Goal: Task Accomplishment & Management: Use online tool/utility

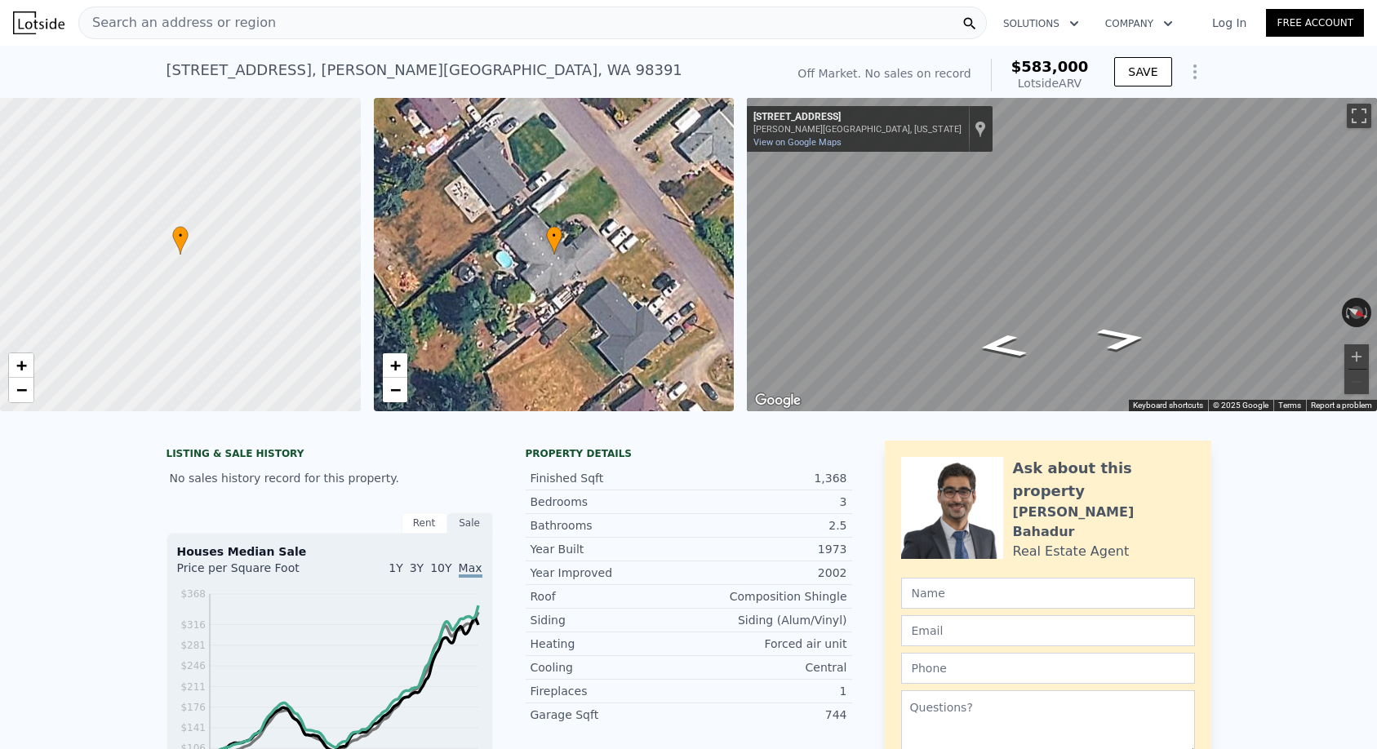
scroll to position [-2, 0]
click at [280, 24] on div "Search an address or region" at bounding box center [532, 23] width 908 height 33
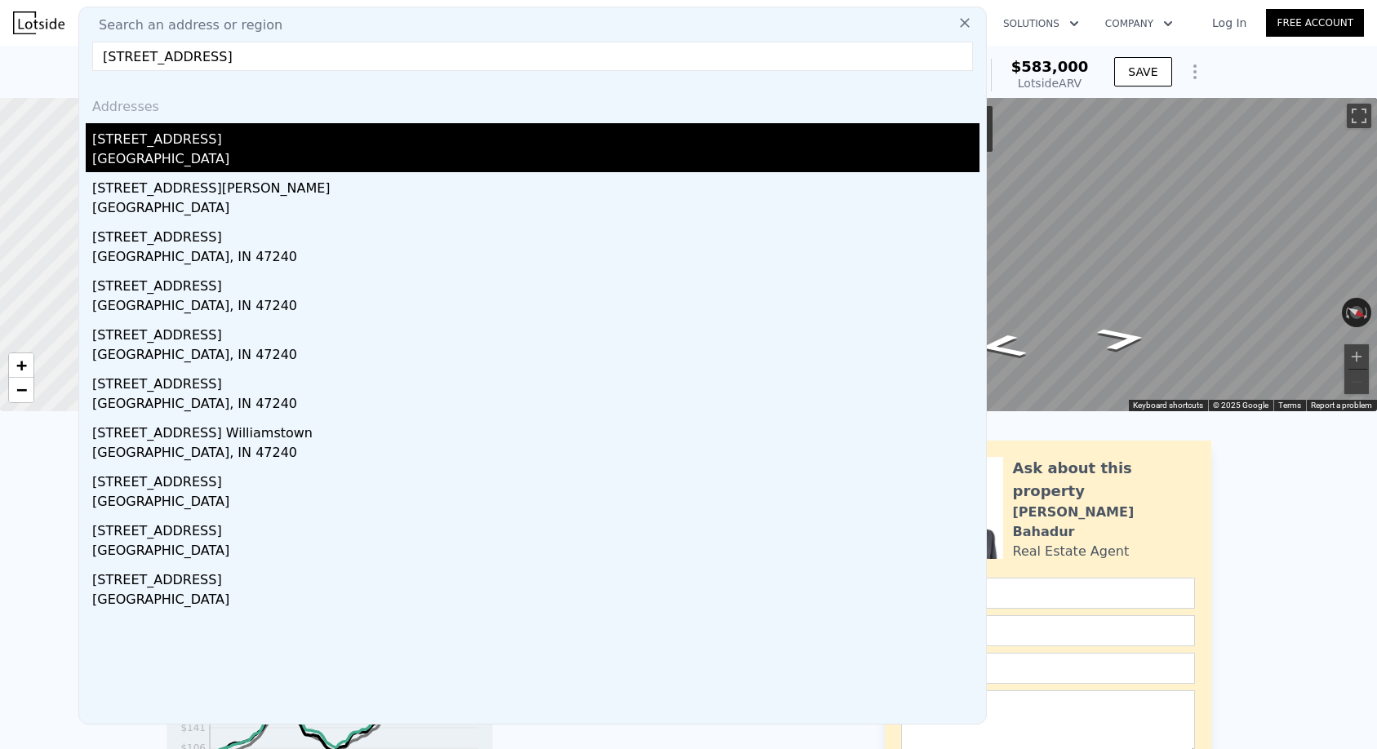
type input "[STREET_ADDRESS]"
click at [242, 149] on div "[STREET_ADDRESS]" at bounding box center [535, 136] width 887 height 26
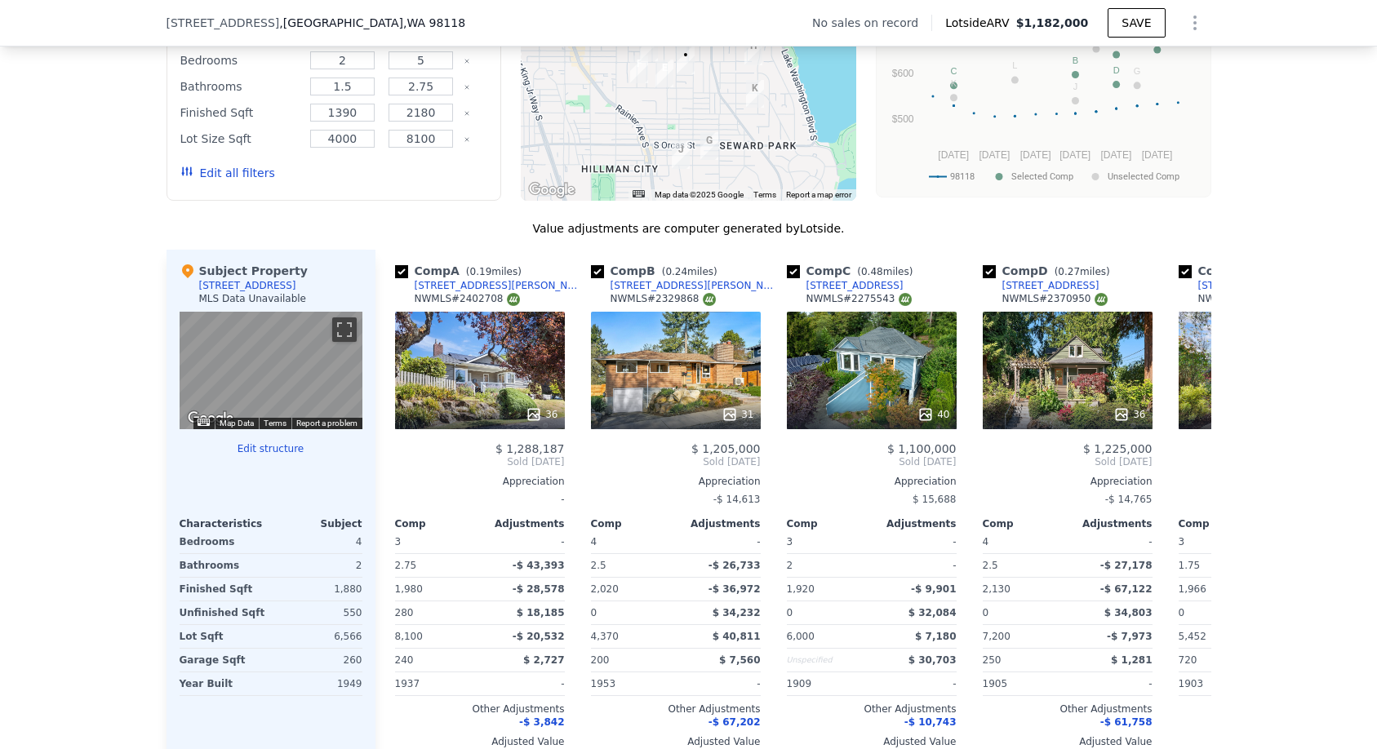
scroll to position [1512, 0]
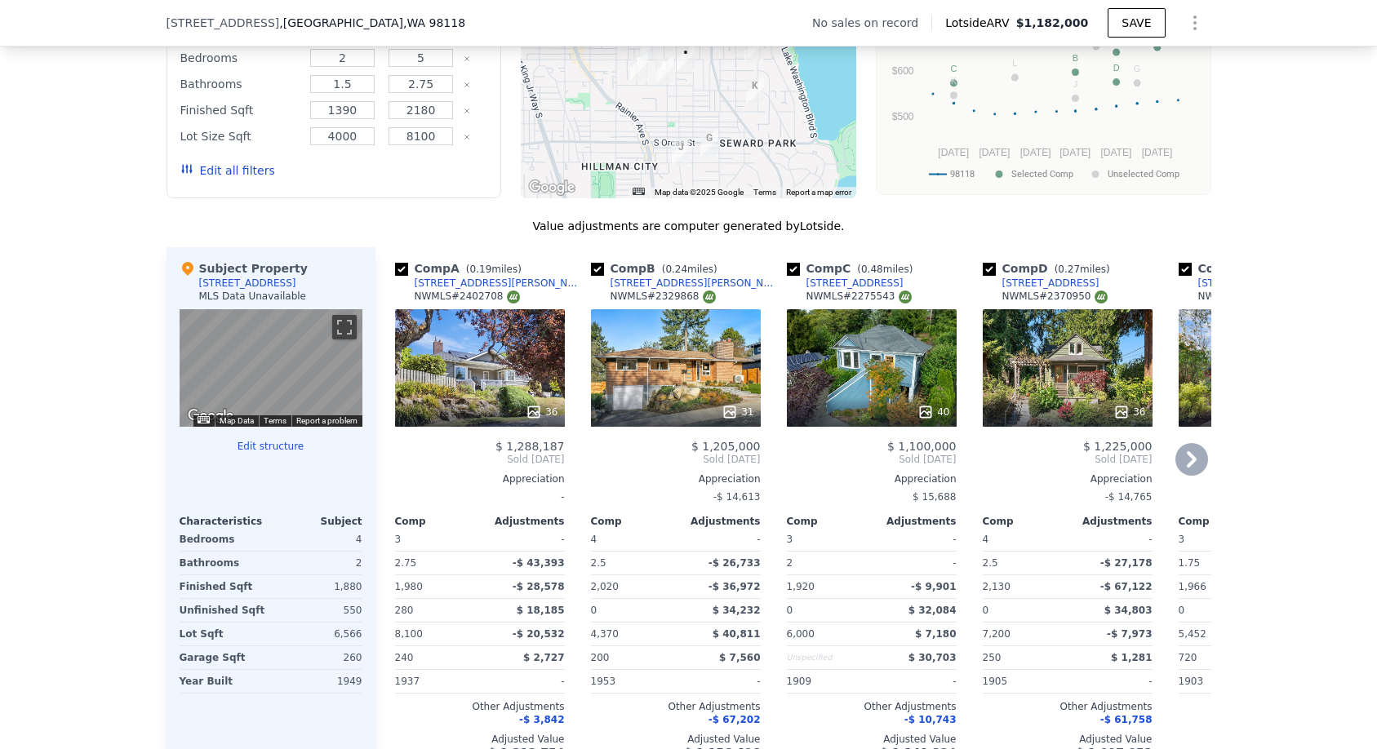
click at [841, 362] on div "40" at bounding box center [872, 368] width 170 height 118
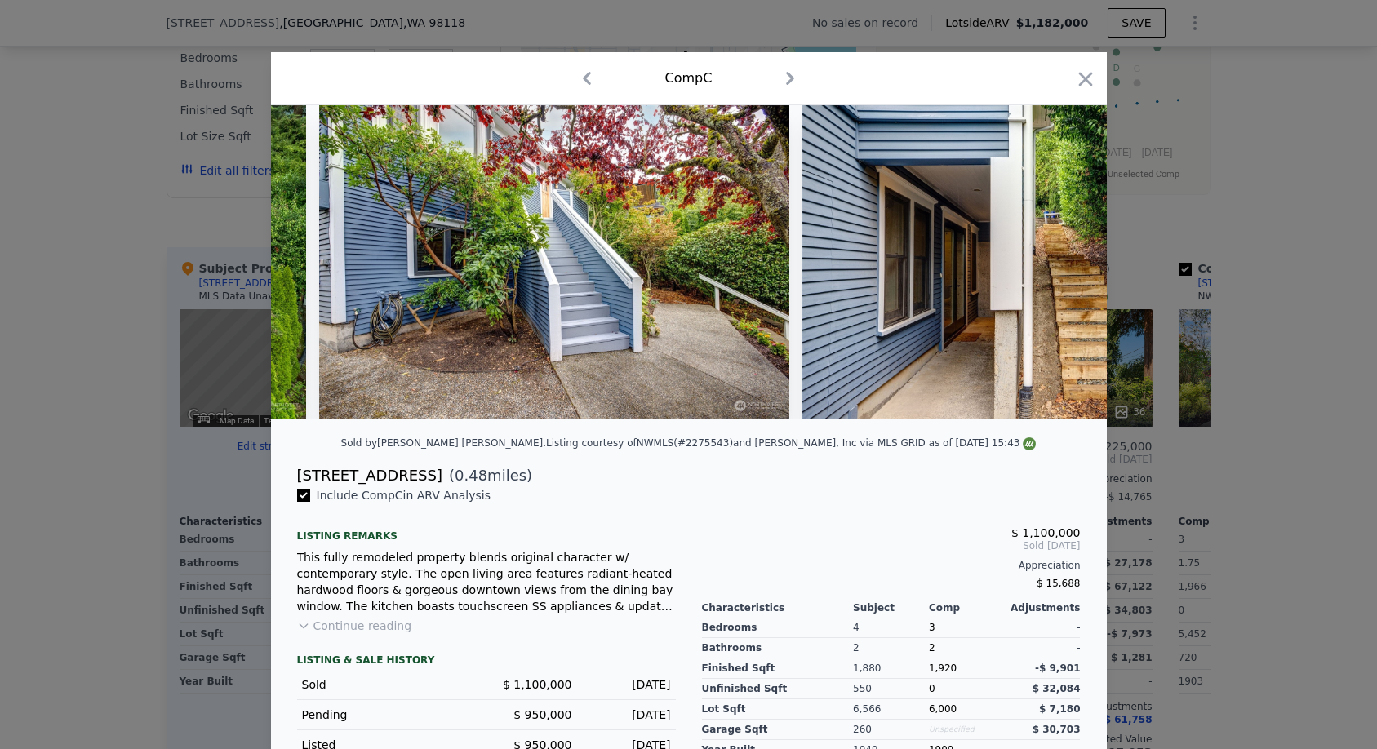
scroll to position [0, 545]
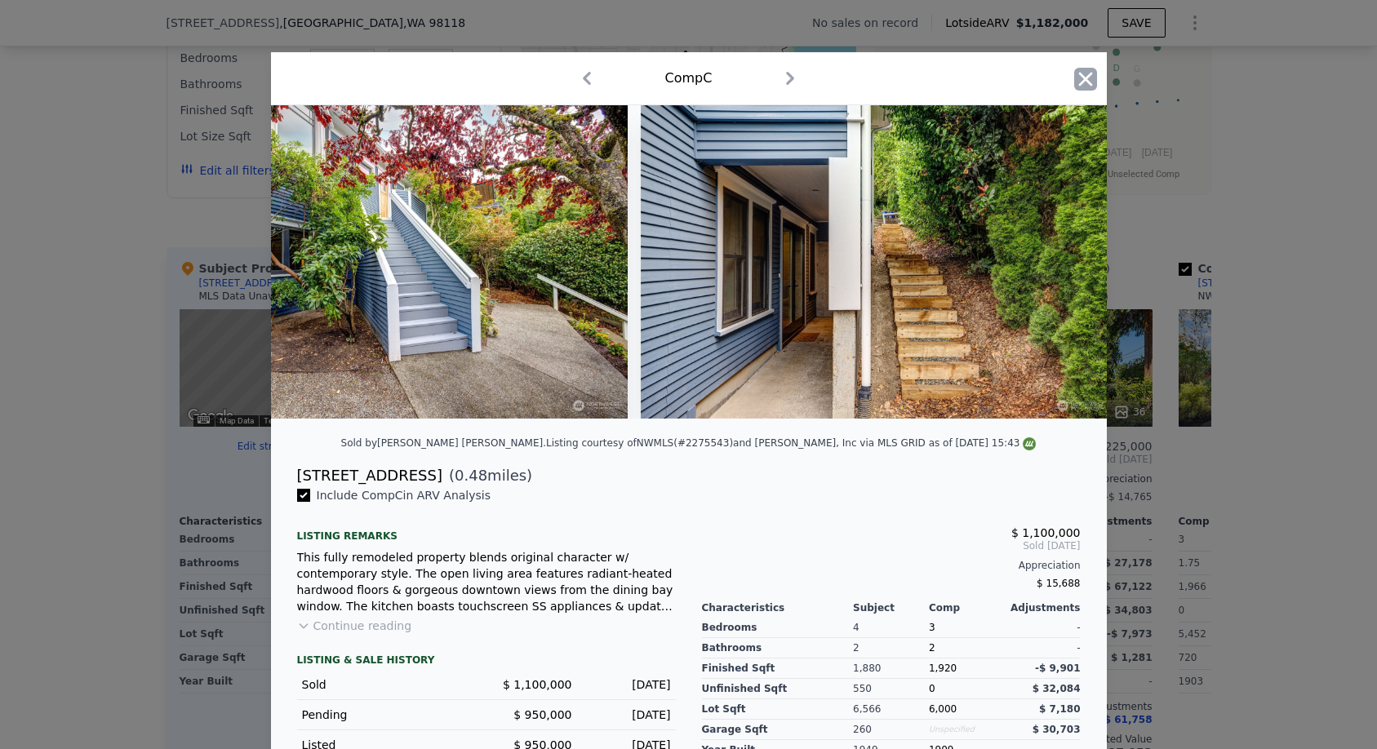
click at [1076, 78] on icon "button" at bounding box center [1085, 79] width 23 height 23
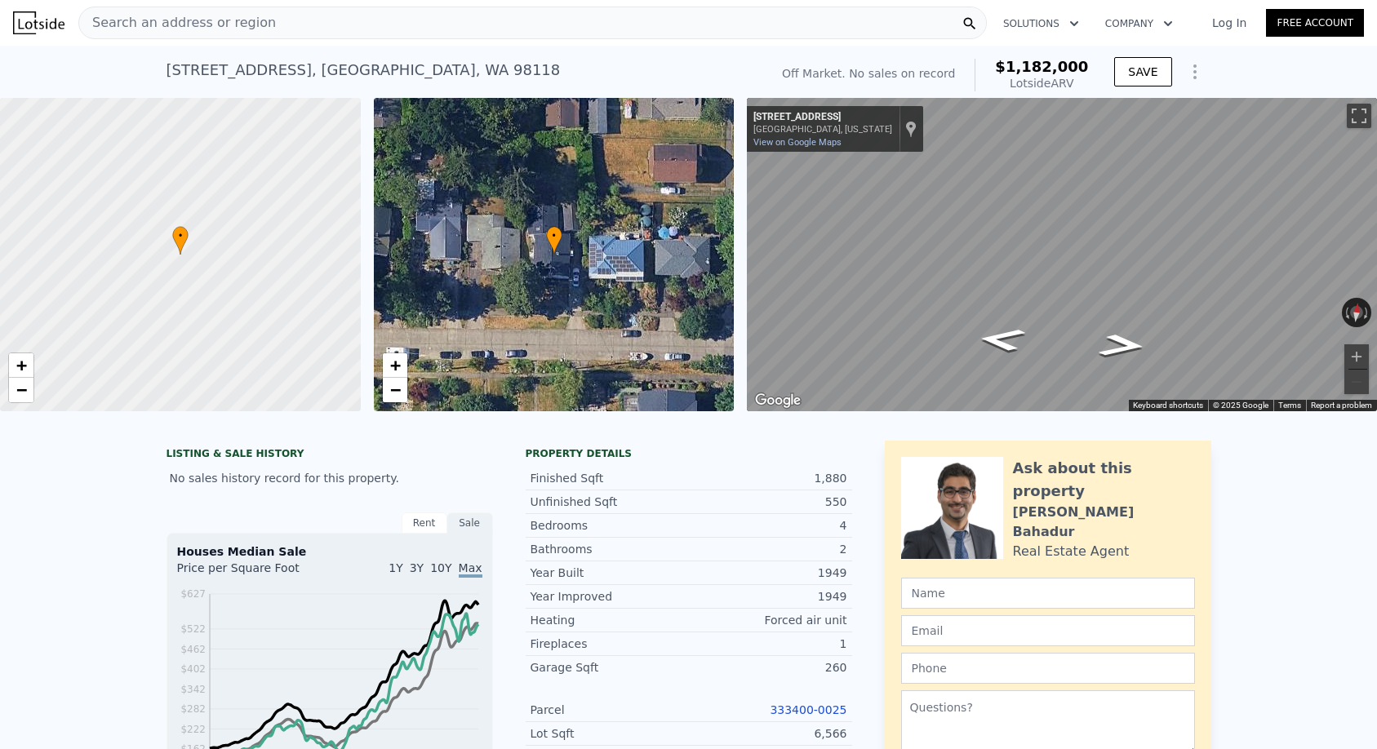
click at [221, 32] on span "Search an address or region" at bounding box center [177, 23] width 197 height 20
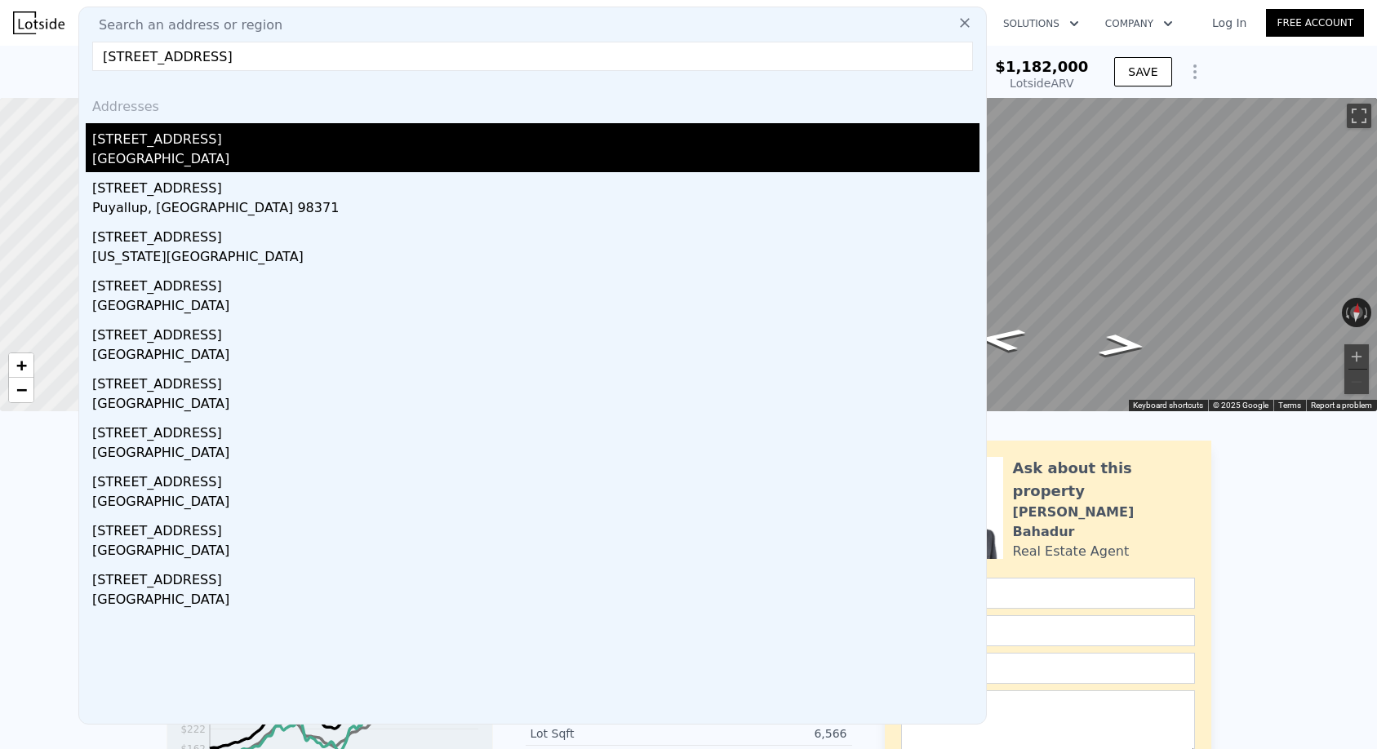
type input "110 17th st sw"
click at [184, 164] on div "Cedar Rapids, IA 52404" at bounding box center [535, 160] width 887 height 23
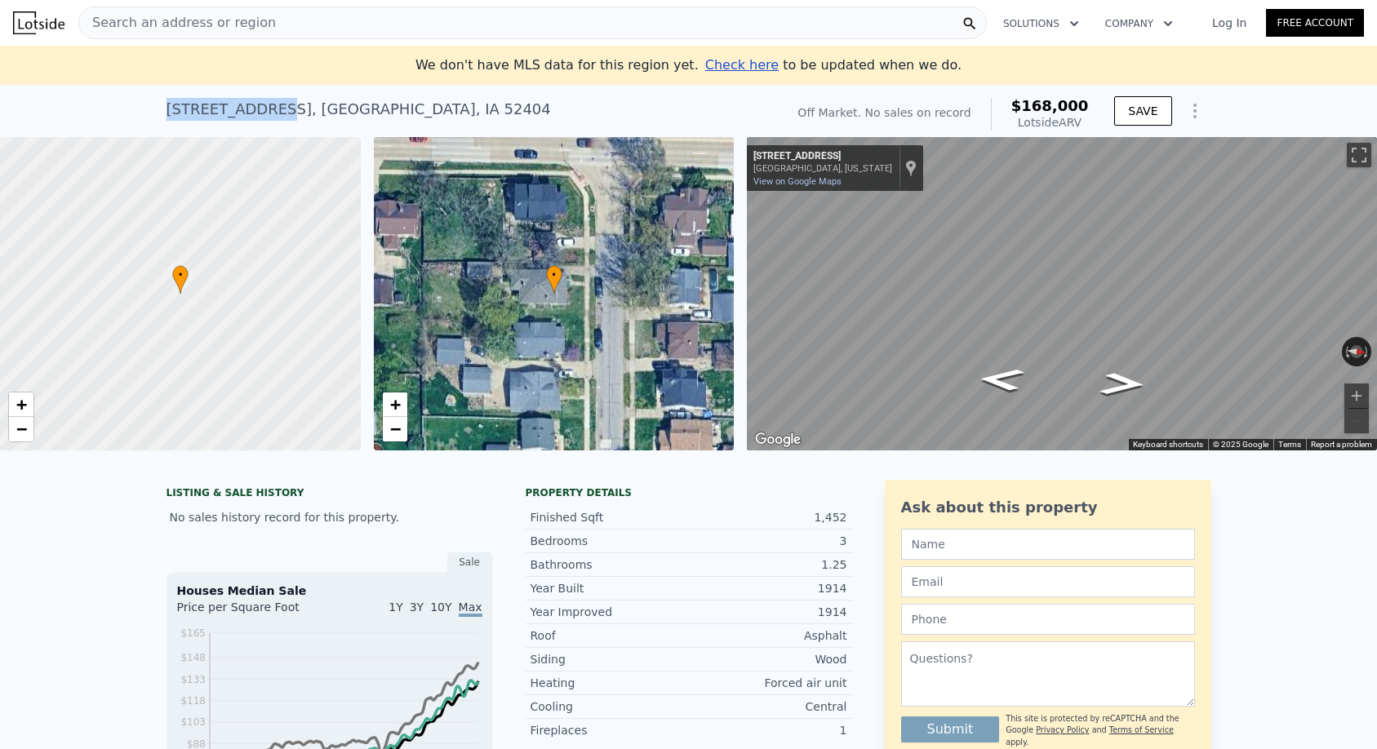
drag, startPoint x: 169, startPoint y: 108, endPoint x: 259, endPoint y: 106, distance: 89.8
click at [259, 106] on div "110 17th St SW , Cedar Rapids , IA 52404" at bounding box center [358, 109] width 384 height 23
copy div "[STREET_ADDRESS]"
click at [212, 20] on span "Search an address or region" at bounding box center [177, 23] width 197 height 20
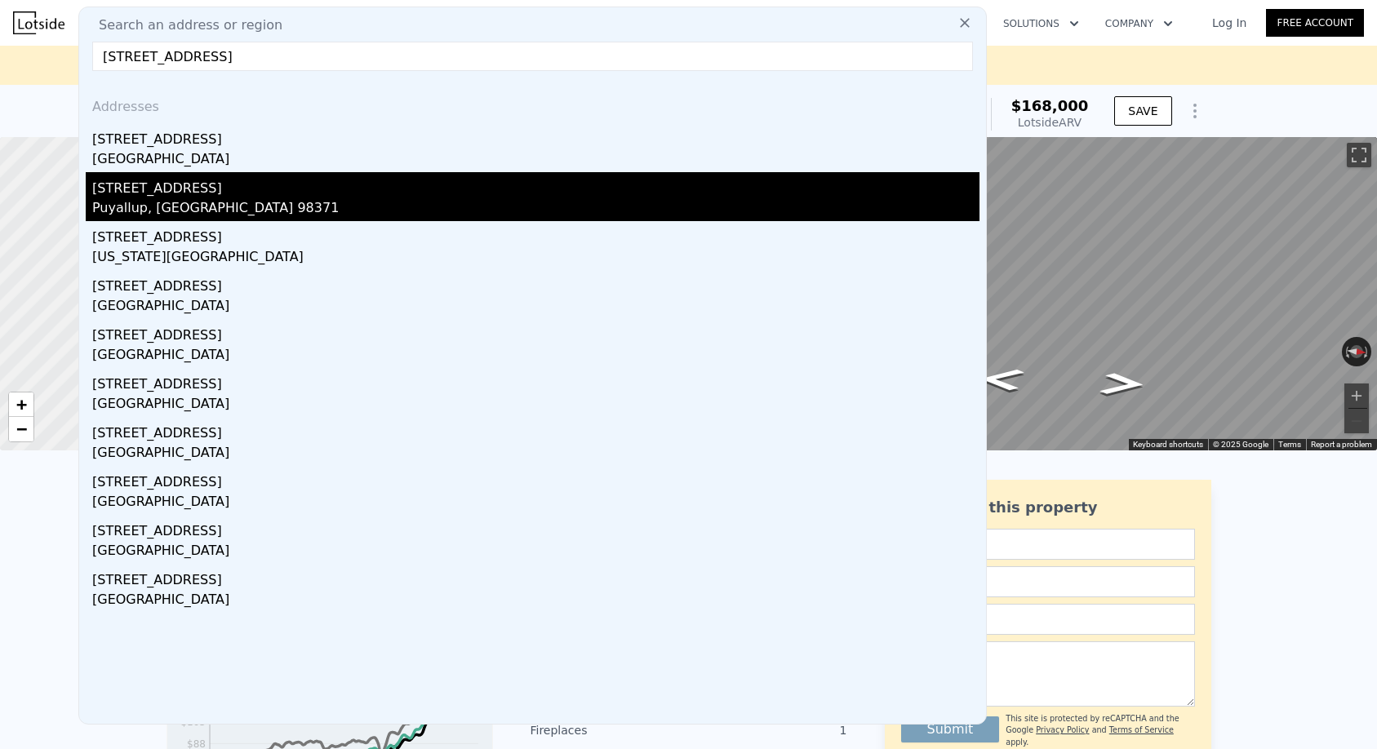
type input "[STREET_ADDRESS]"
click at [213, 207] on div "Puyallup, WA 98371" at bounding box center [535, 209] width 887 height 23
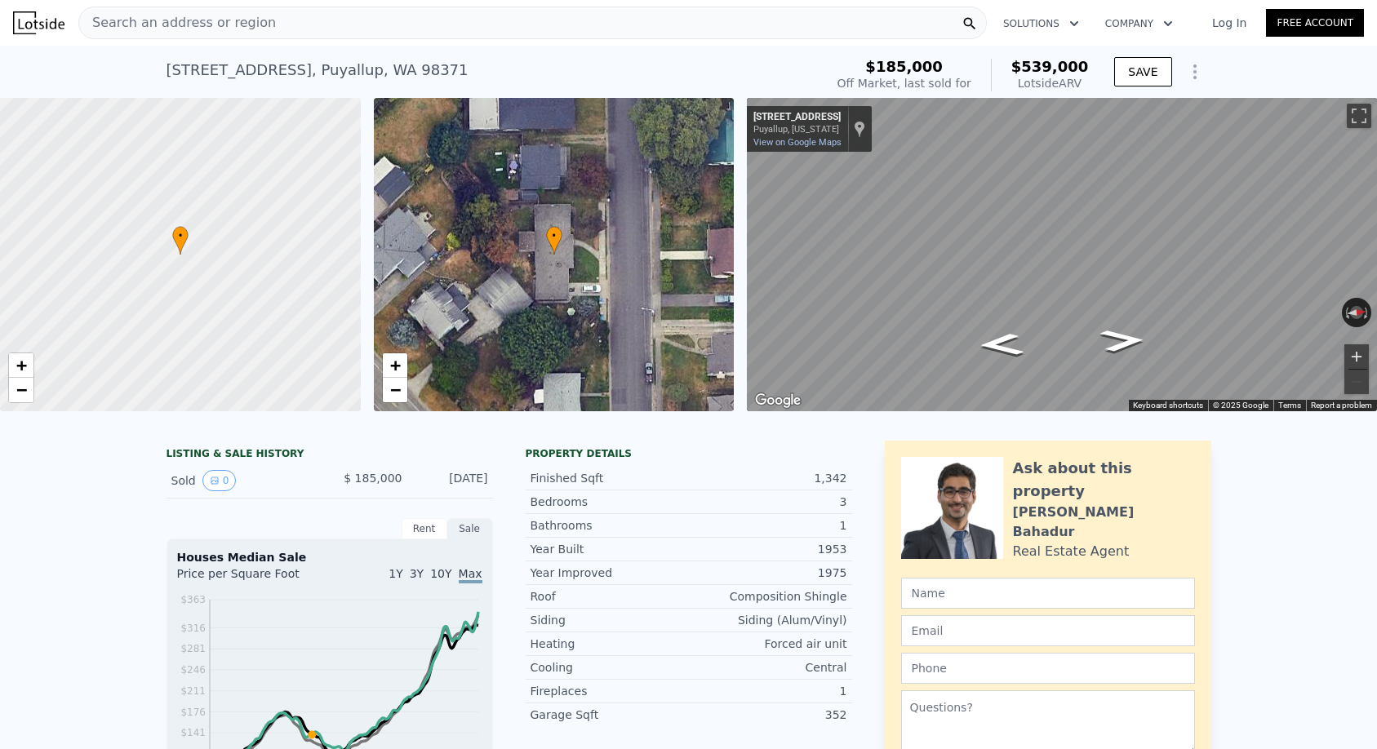
click at [1355, 362] on button "Zoom in" at bounding box center [1356, 356] width 24 height 24
click at [1351, 357] on button "Zoom in" at bounding box center [1356, 356] width 24 height 24
click at [1356, 377] on button "Zoom out" at bounding box center [1356, 382] width 24 height 24
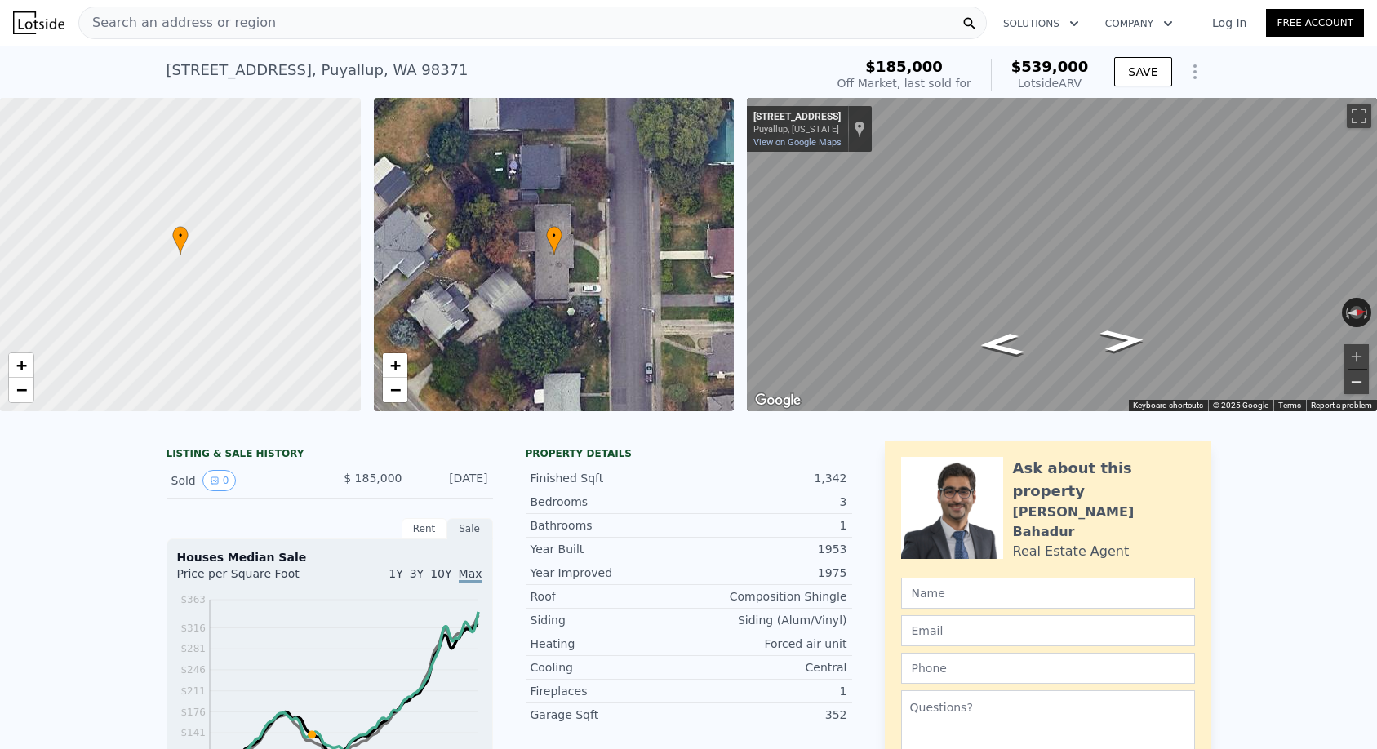
click at [1356, 377] on button "Zoom out" at bounding box center [1356, 382] width 24 height 24
click at [1353, 355] on button "Zoom in" at bounding box center [1356, 356] width 24 height 24
click at [392, 386] on span "−" at bounding box center [394, 389] width 11 height 20
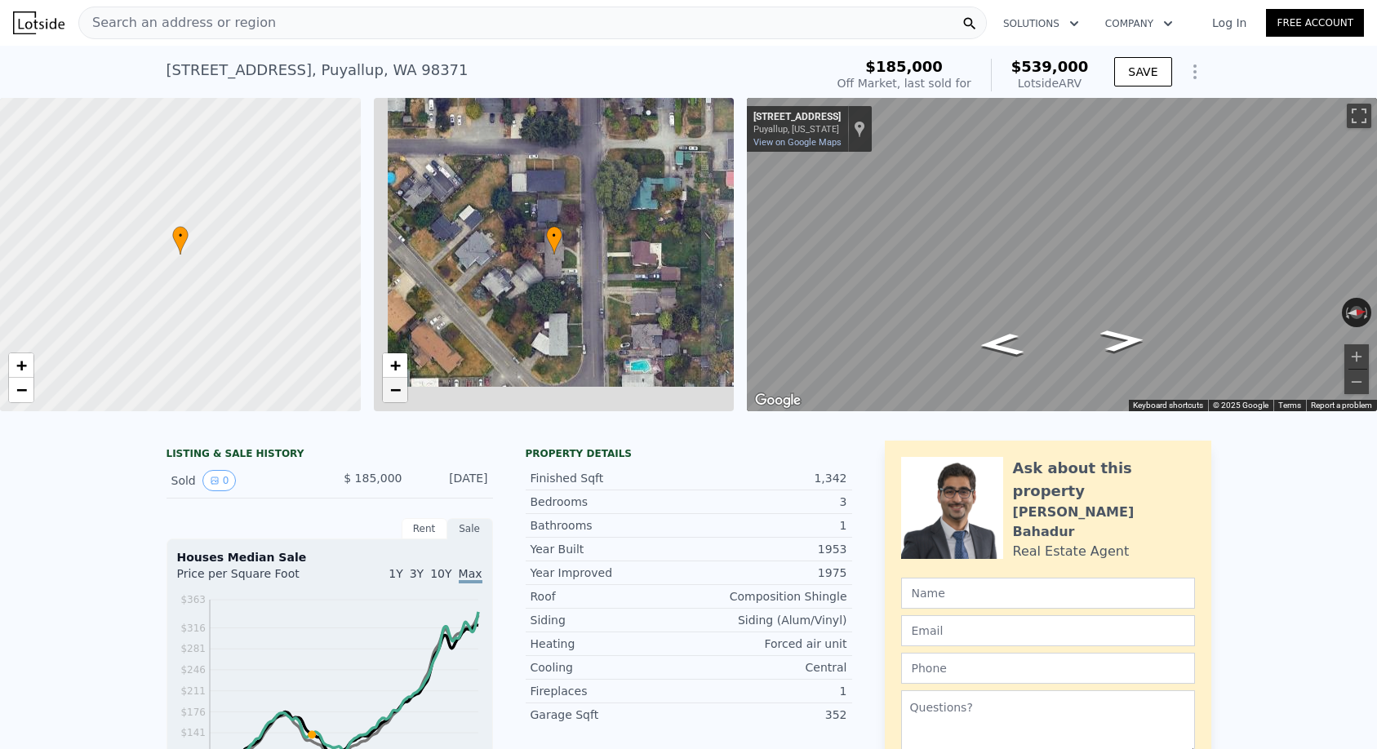
click at [392, 386] on span "−" at bounding box center [394, 389] width 11 height 20
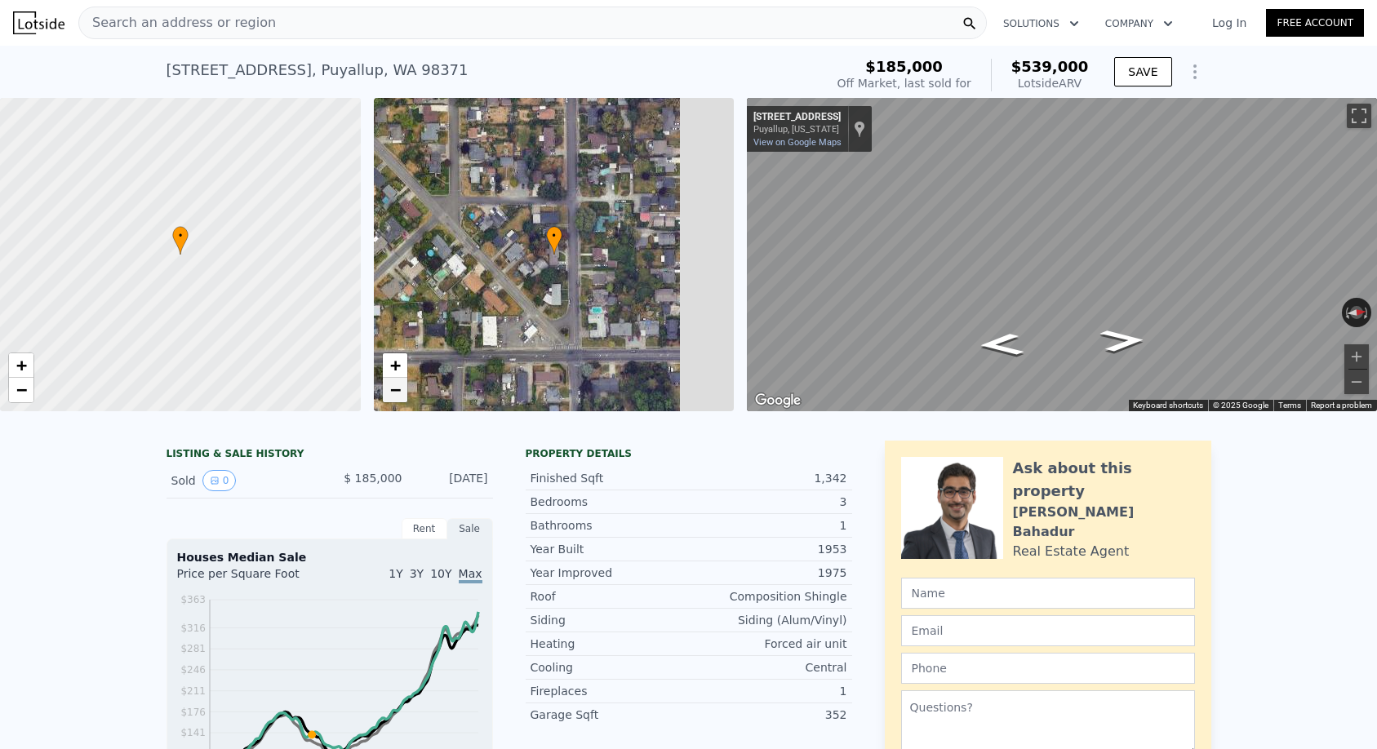
click at [392, 386] on span "−" at bounding box center [394, 389] width 11 height 20
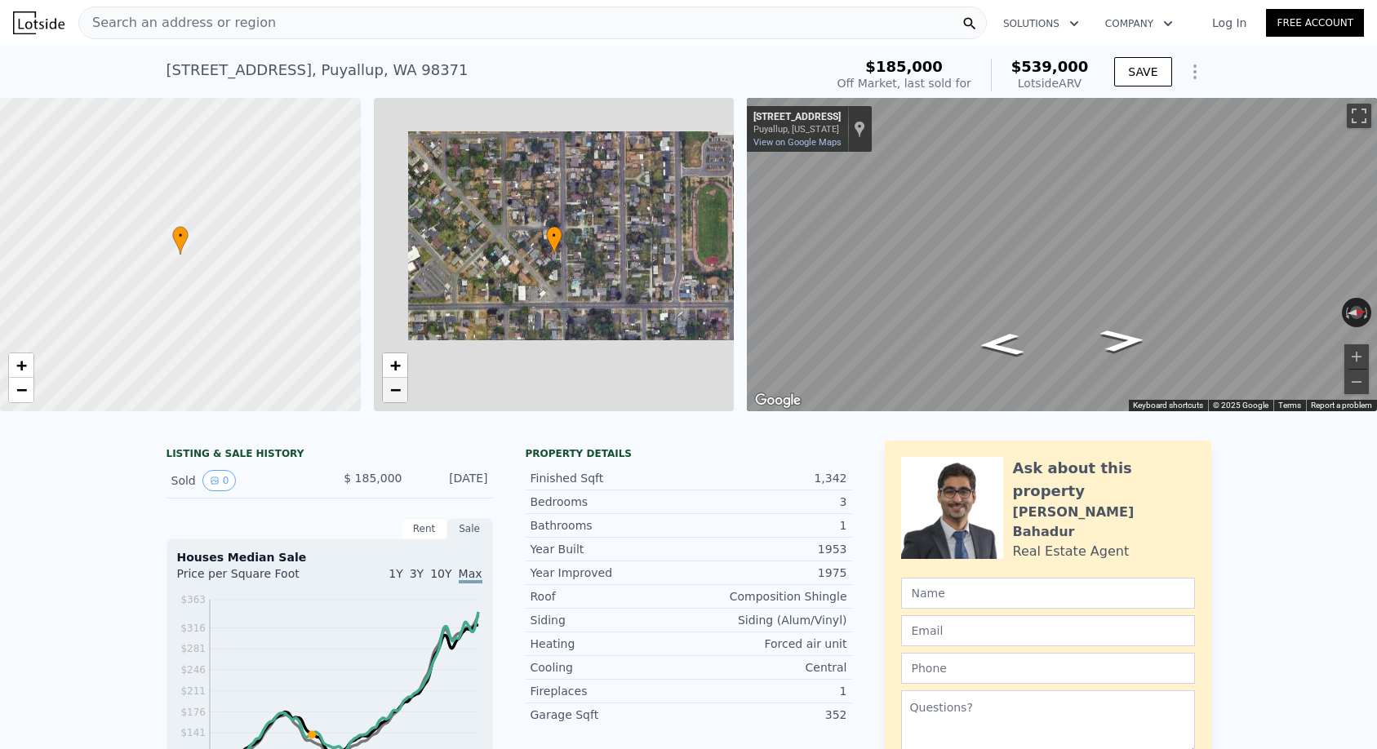
click at [392, 386] on span "−" at bounding box center [394, 389] width 11 height 20
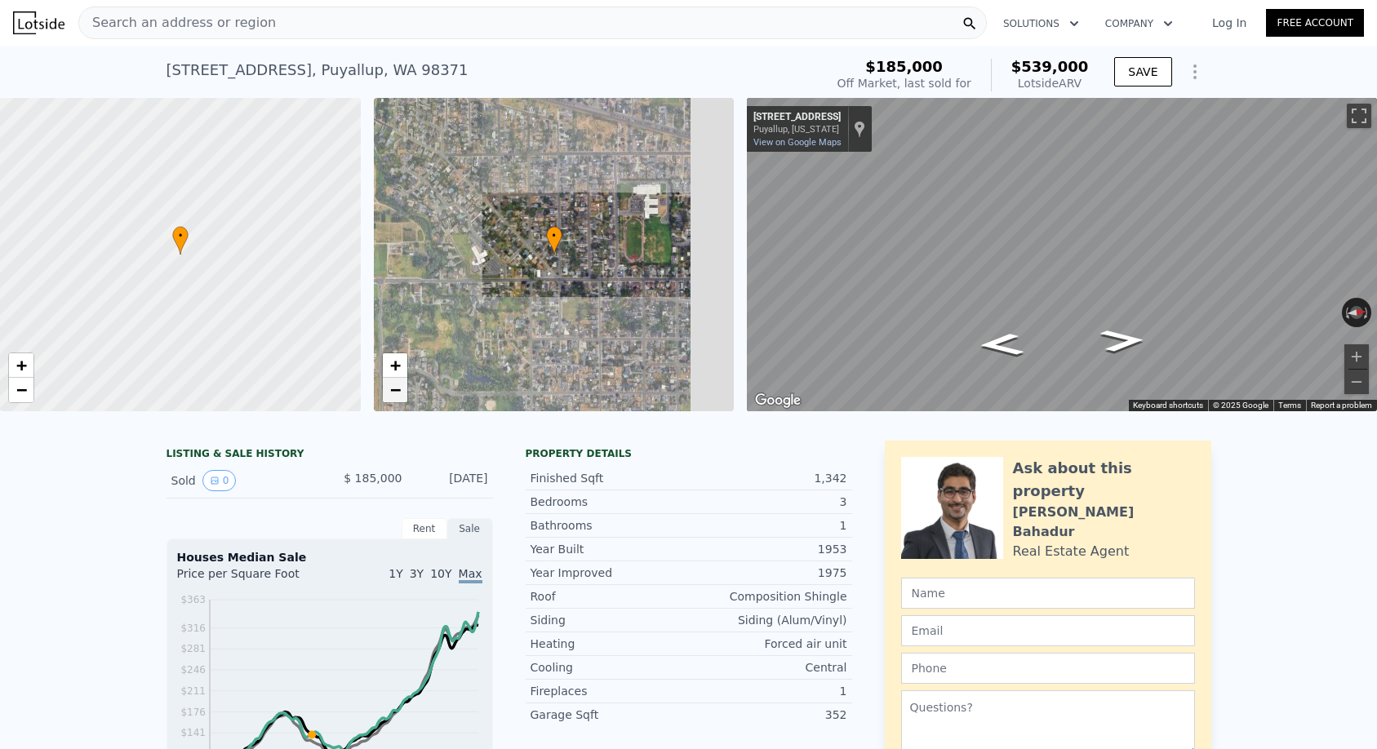
click at [392, 386] on span "−" at bounding box center [394, 389] width 11 height 20
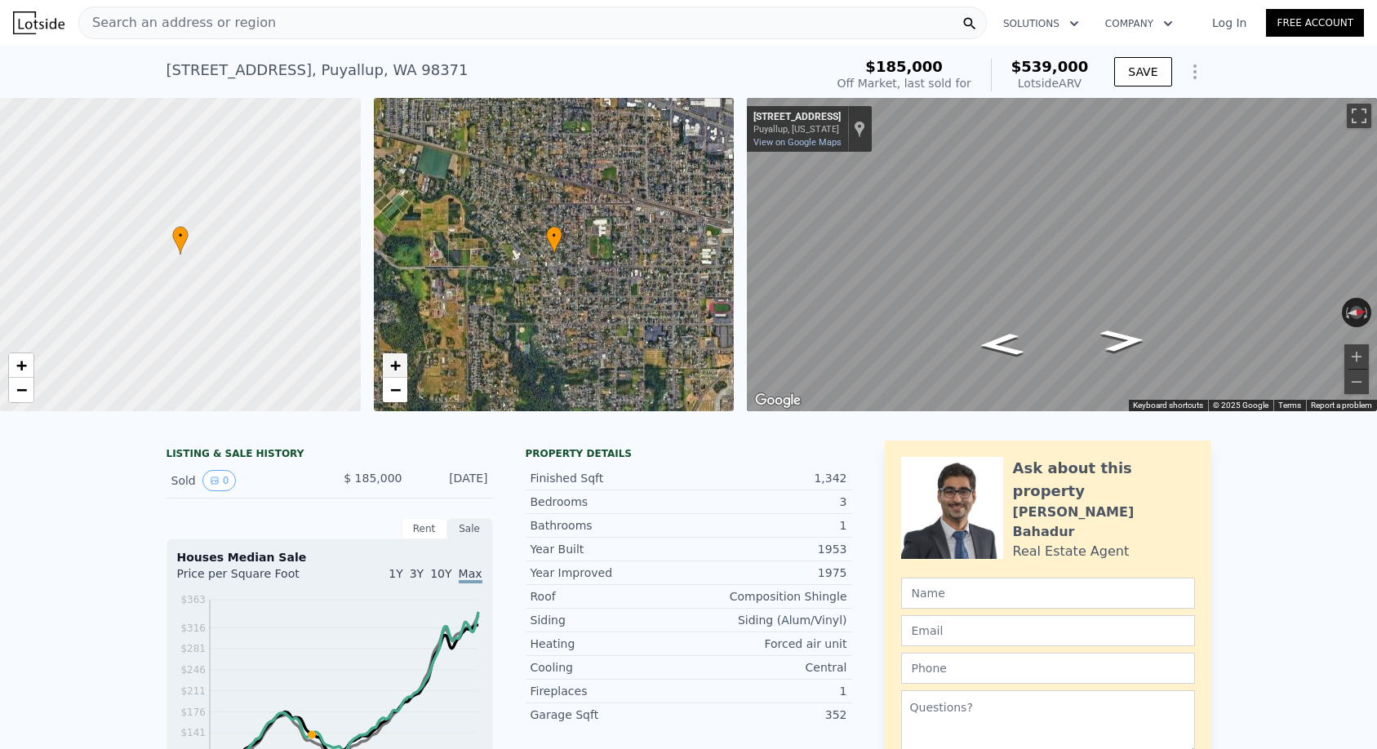
click at [392, 367] on span "+" at bounding box center [394, 365] width 11 height 20
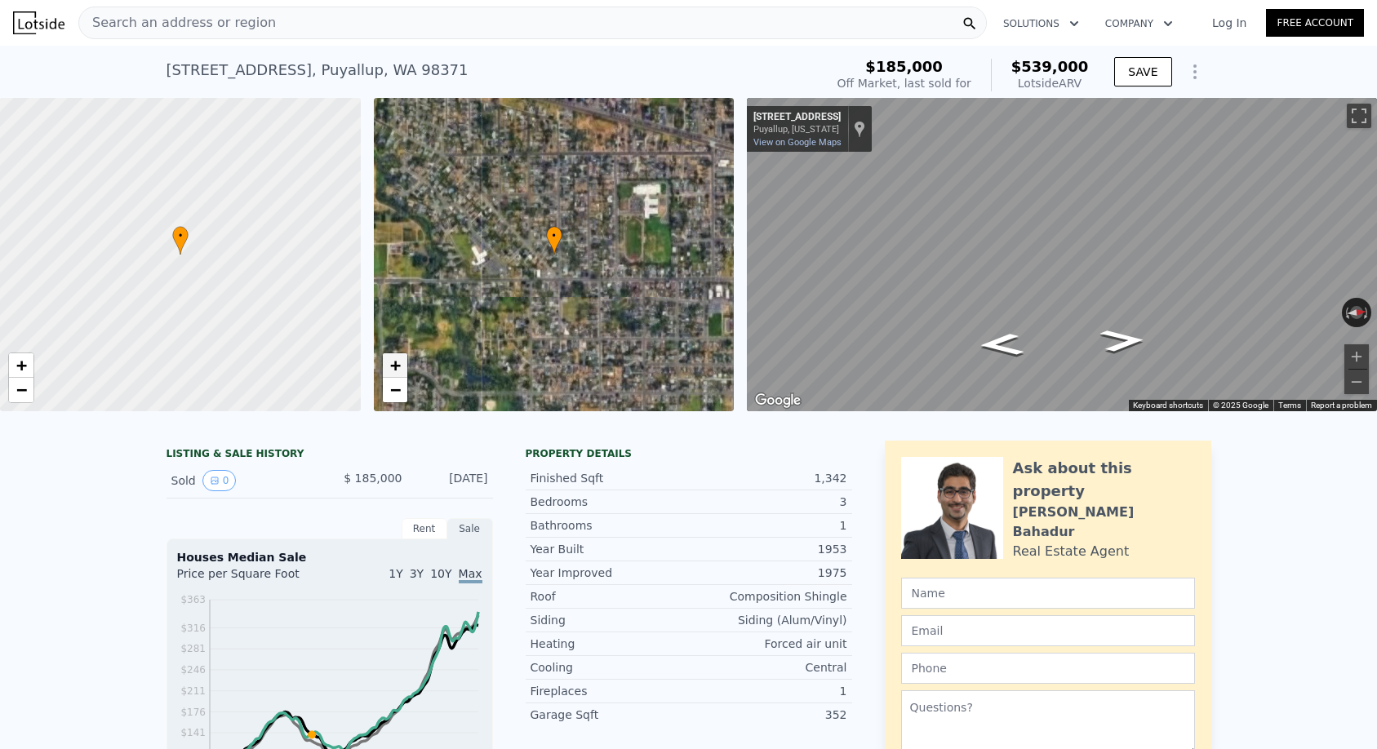
click at [392, 367] on span "+" at bounding box center [394, 365] width 11 height 20
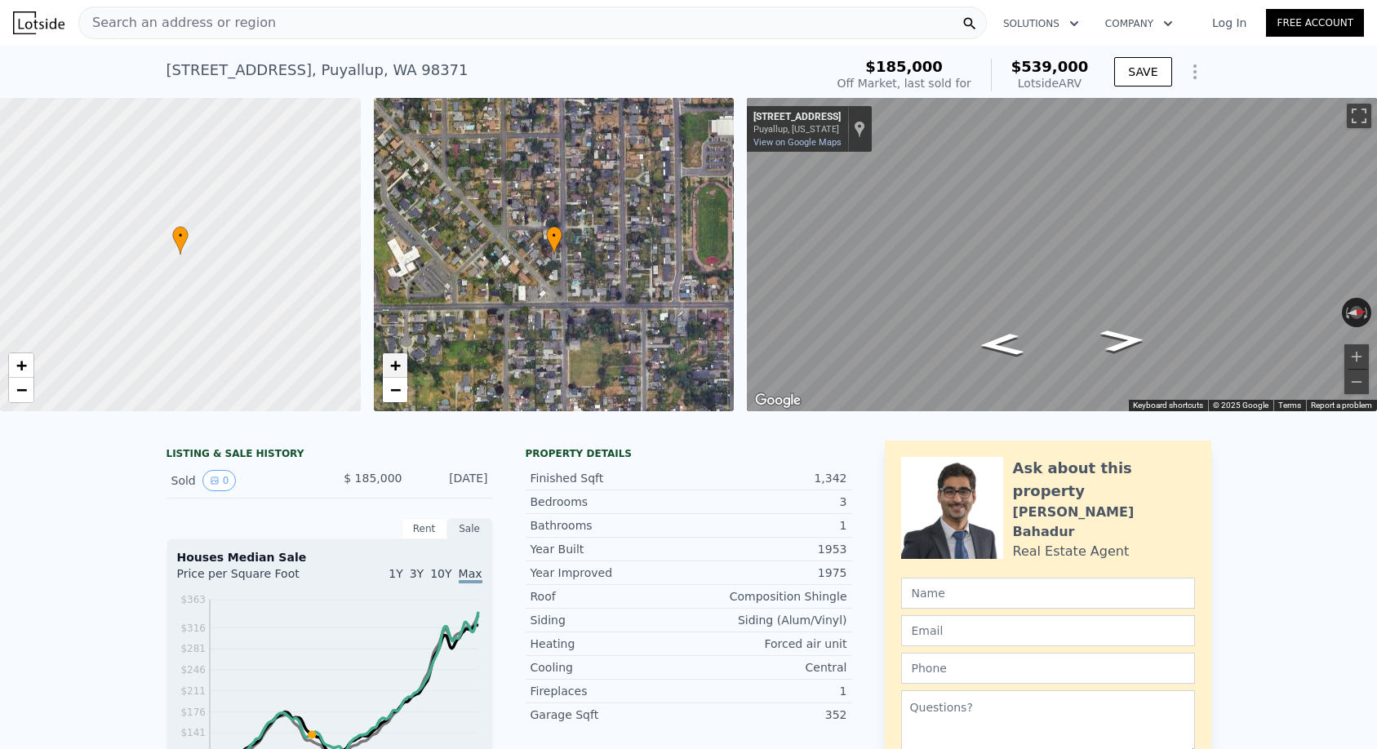
click at [392, 367] on span "+" at bounding box center [394, 365] width 11 height 20
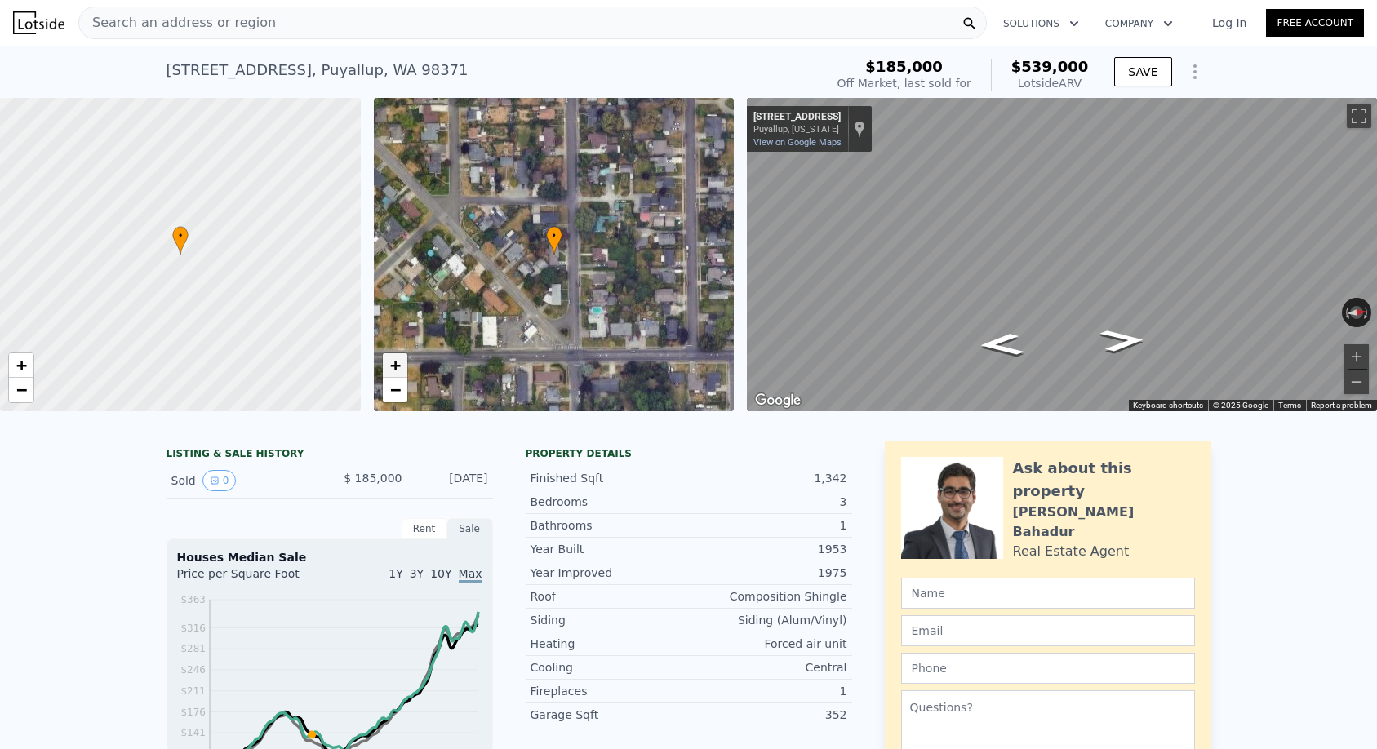
click at [392, 367] on span "+" at bounding box center [394, 365] width 11 height 20
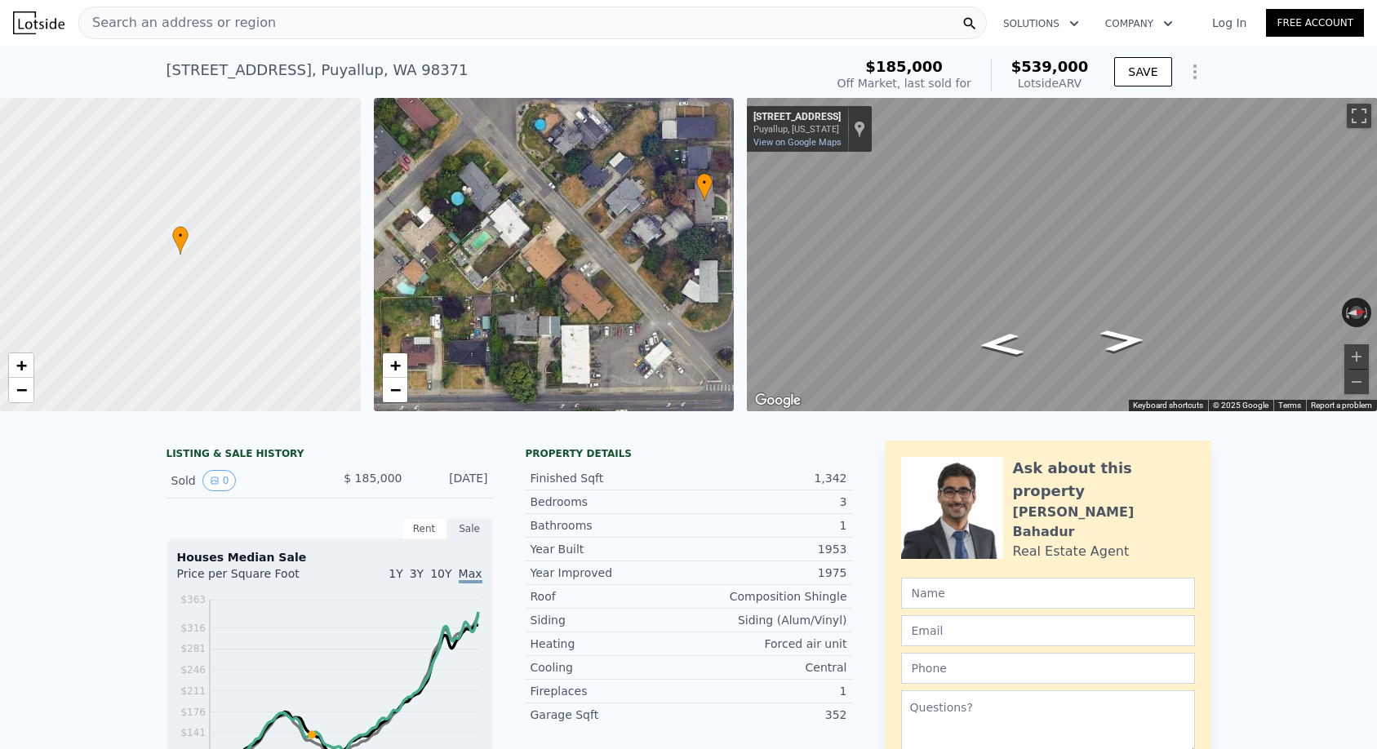
drag, startPoint x: 489, startPoint y: 308, endPoint x: 638, endPoint y: 254, distance: 158.8
click at [638, 254] on div "• + −" at bounding box center [554, 254] width 361 height 313
click at [383, 397] on link "−" at bounding box center [395, 390] width 24 height 24
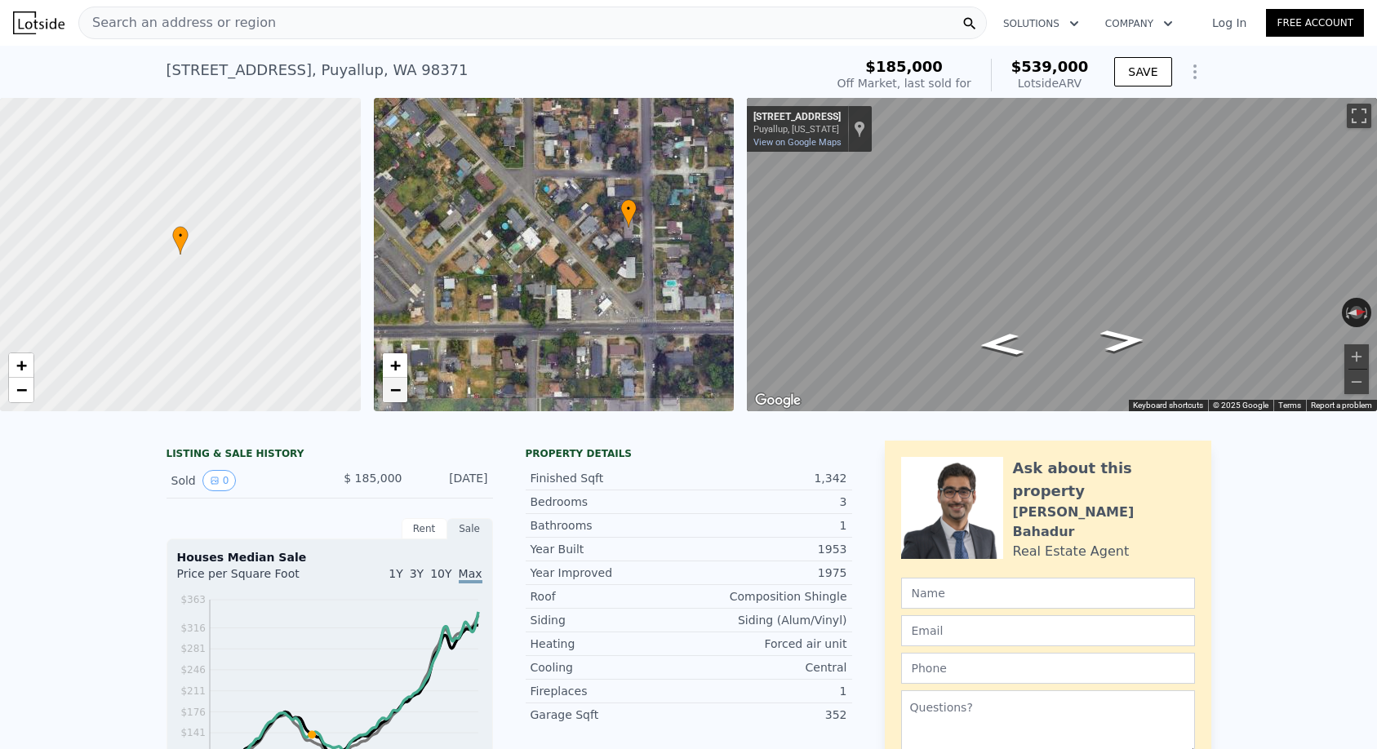
click at [393, 391] on span "−" at bounding box center [394, 389] width 11 height 20
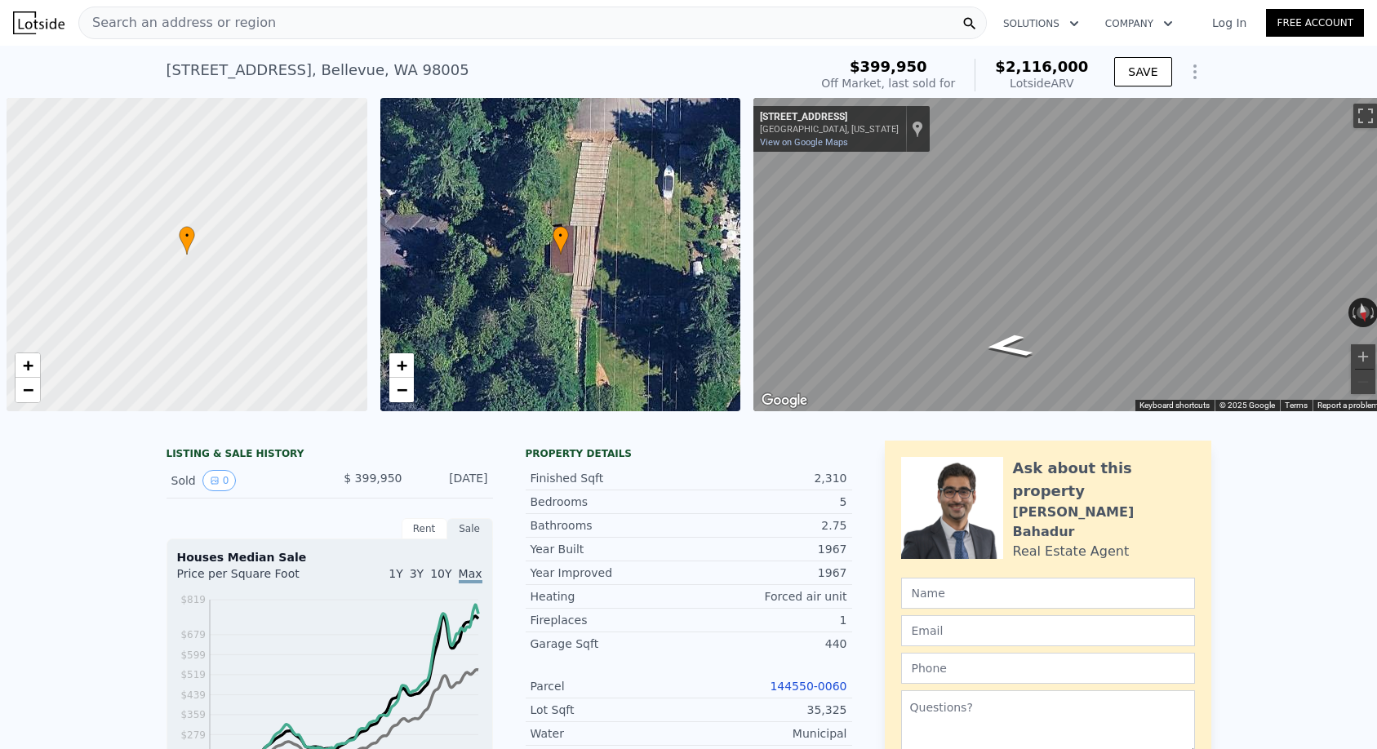
scroll to position [0, 7]
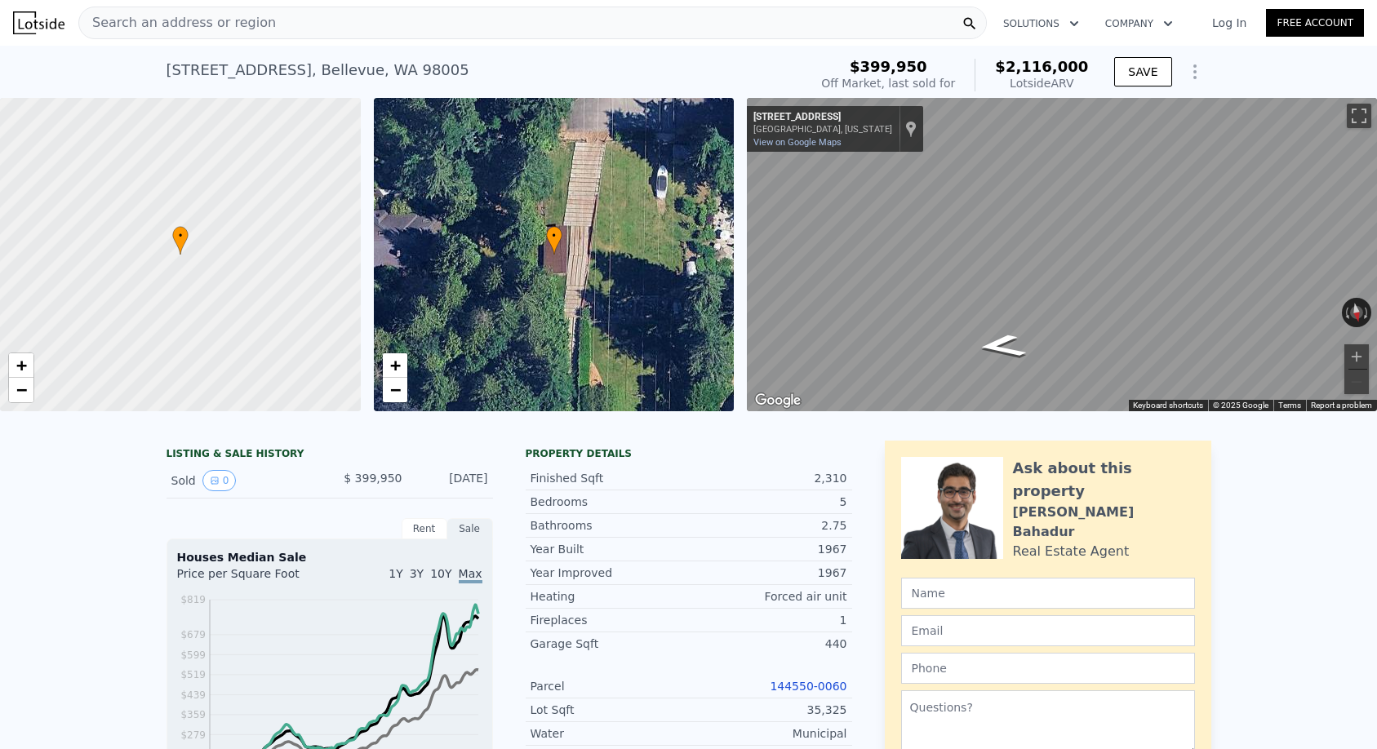
click at [353, 15] on div "Search an address or region" at bounding box center [532, 23] width 908 height 33
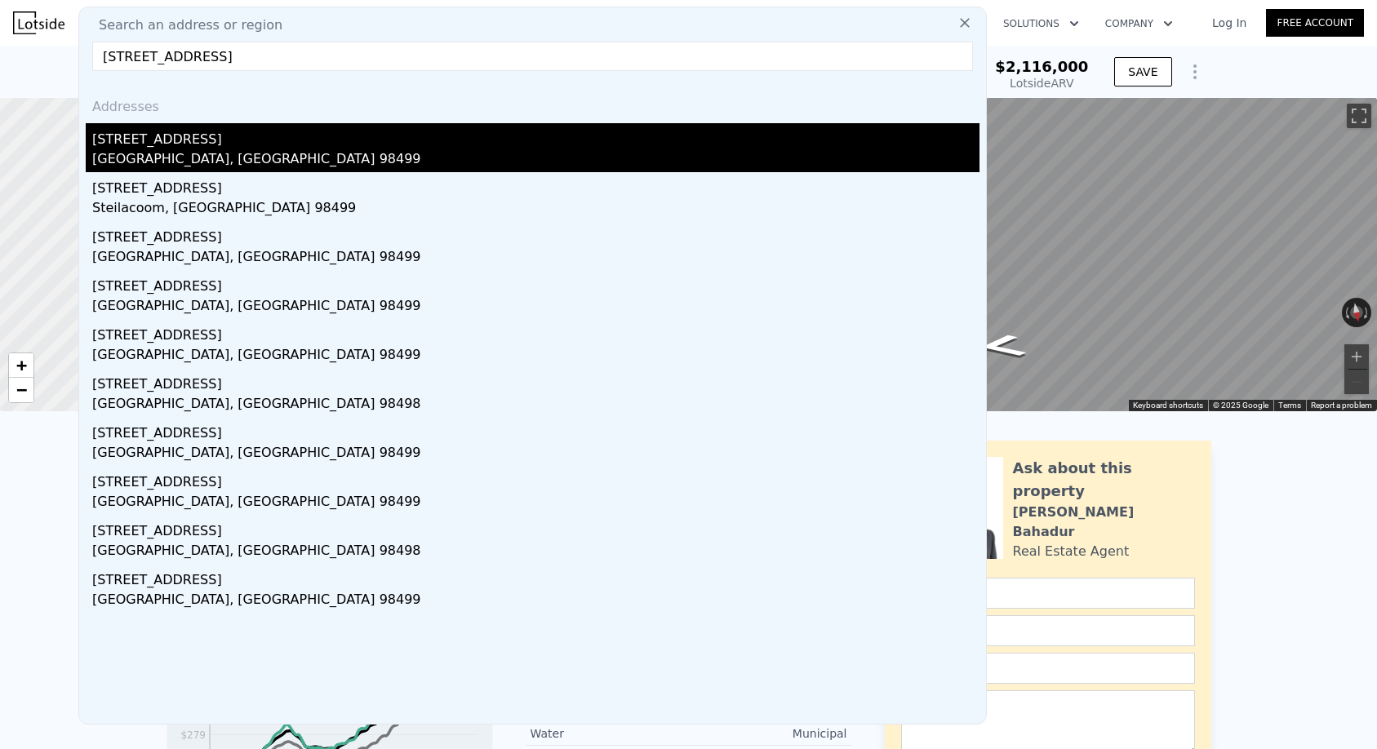
type input "[STREET_ADDRESS]"
click at [286, 142] on div "[STREET_ADDRESS]" at bounding box center [535, 136] width 887 height 26
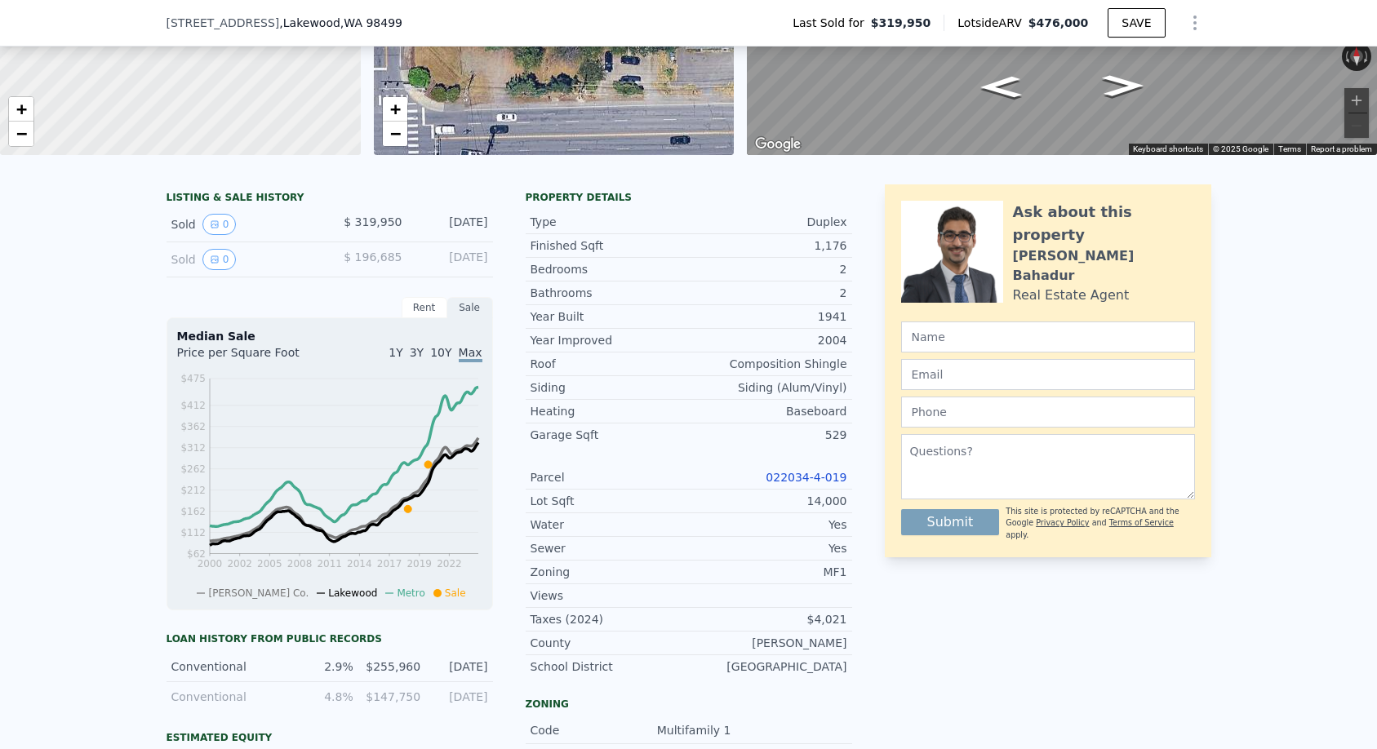
scroll to position [345, 0]
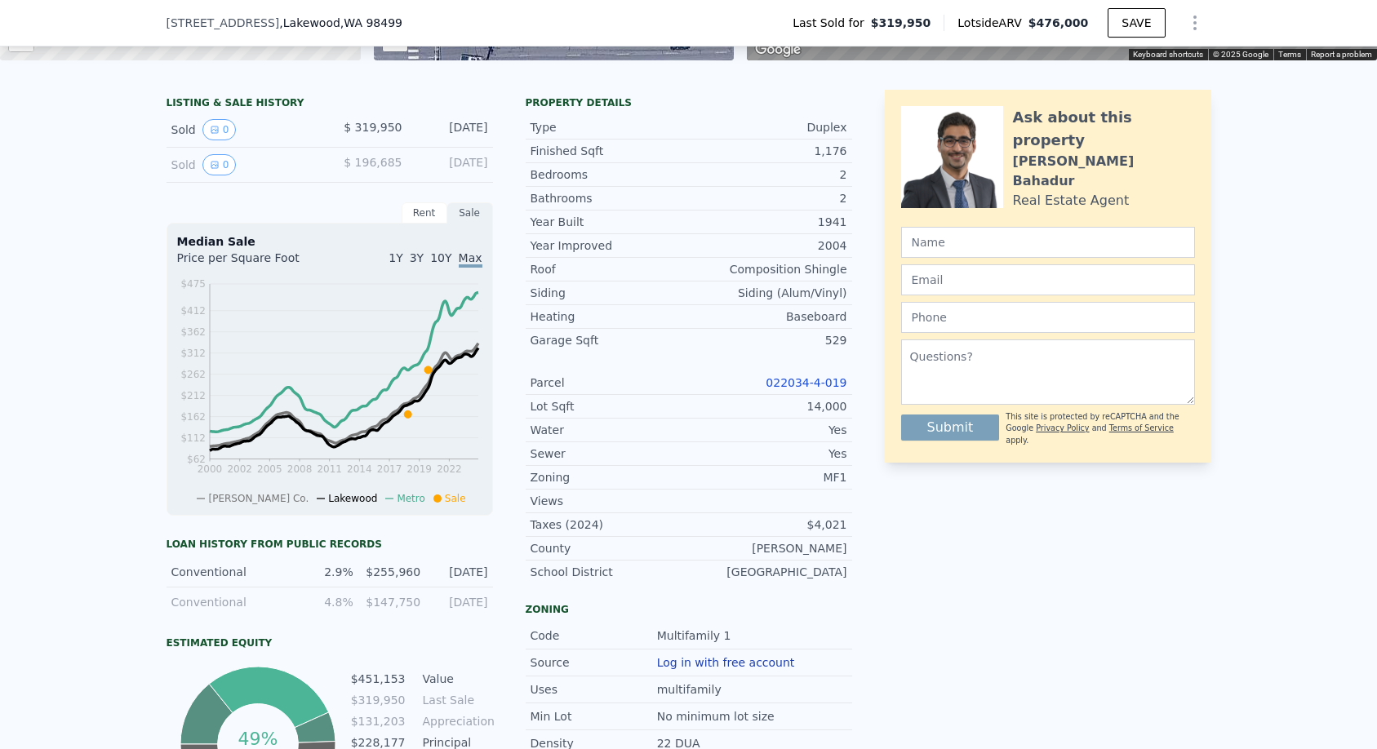
click at [788, 375] on div "022034-4-019" at bounding box center [768, 383] width 158 height 16
click at [785, 384] on link "022034-4-019" at bounding box center [805, 382] width 81 height 13
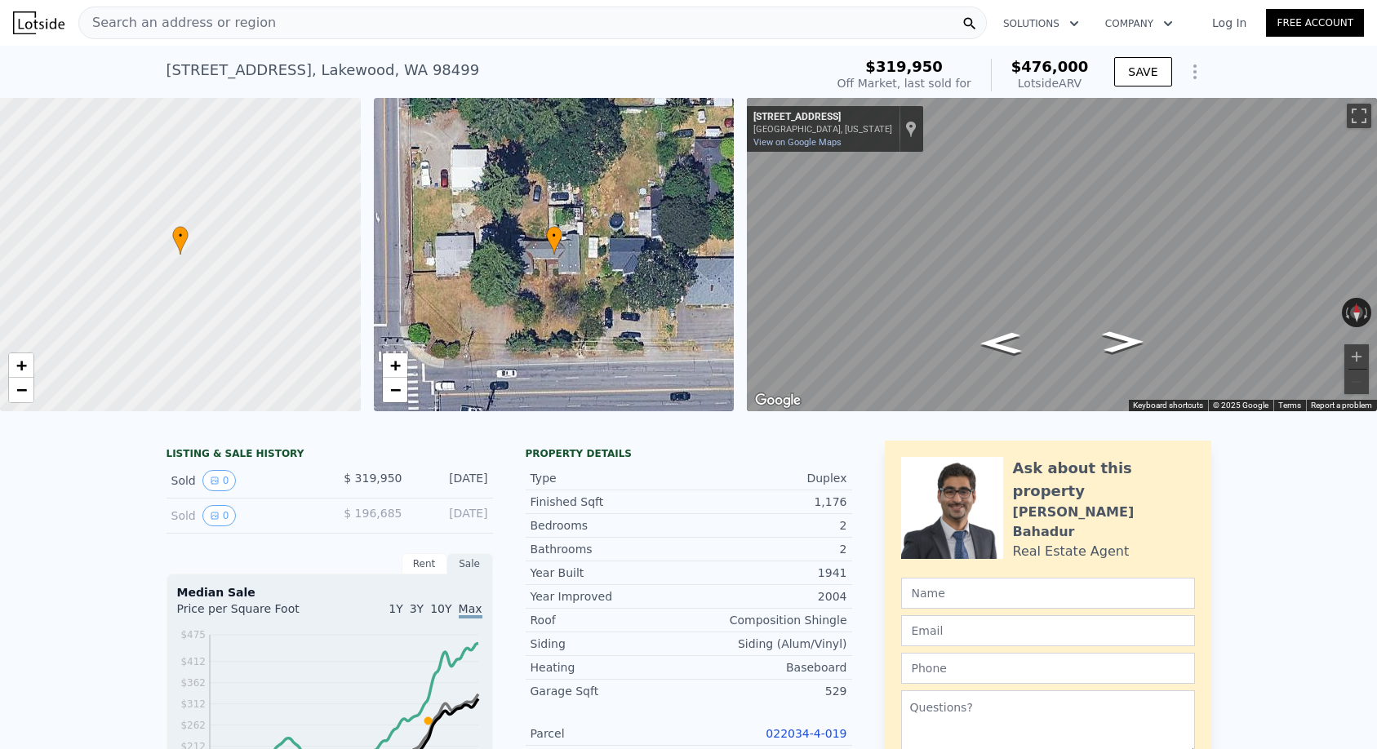
scroll to position [0, 0]
click at [166, 19] on span "Search an address or region" at bounding box center [177, 23] width 197 height 20
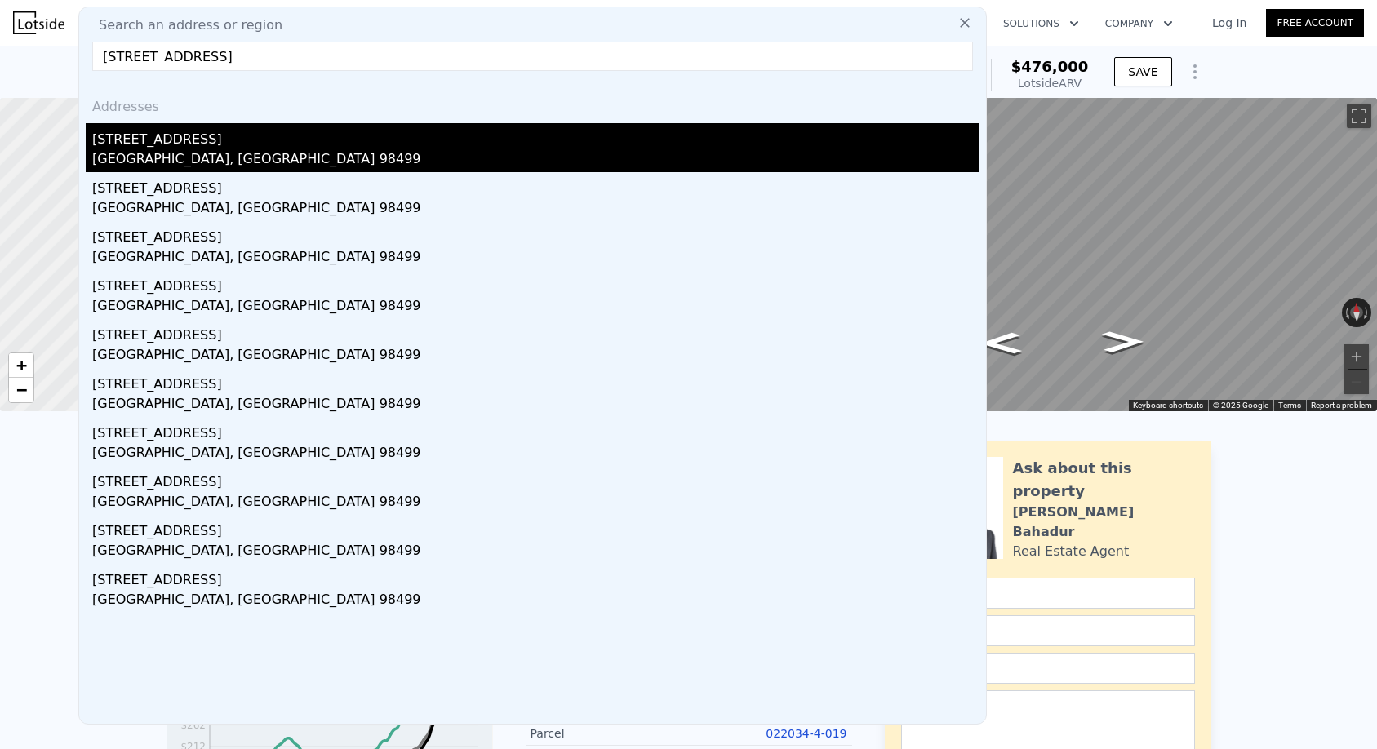
type input "[STREET_ADDRESS]"
click at [204, 162] on div "[GEOGRAPHIC_DATA], [GEOGRAPHIC_DATA] 98499" at bounding box center [535, 160] width 887 height 23
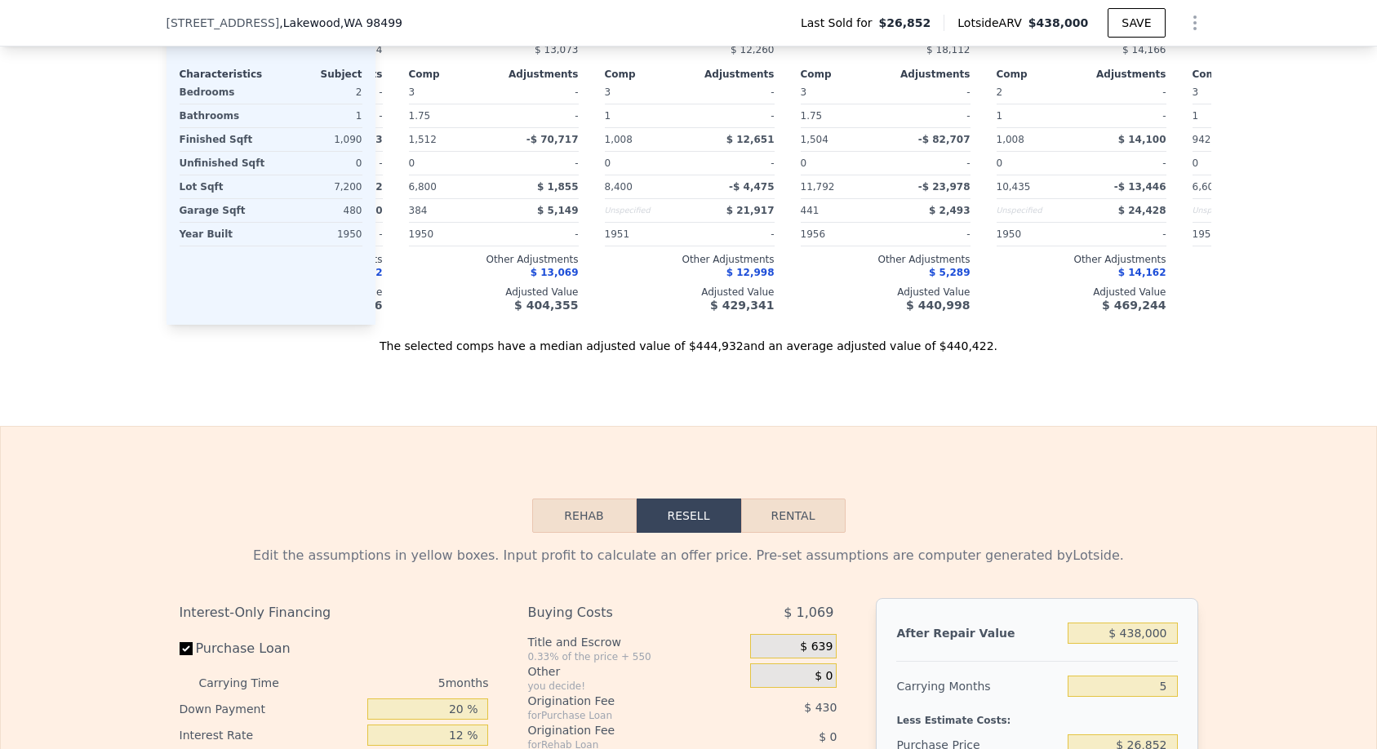
scroll to position [2139, 0]
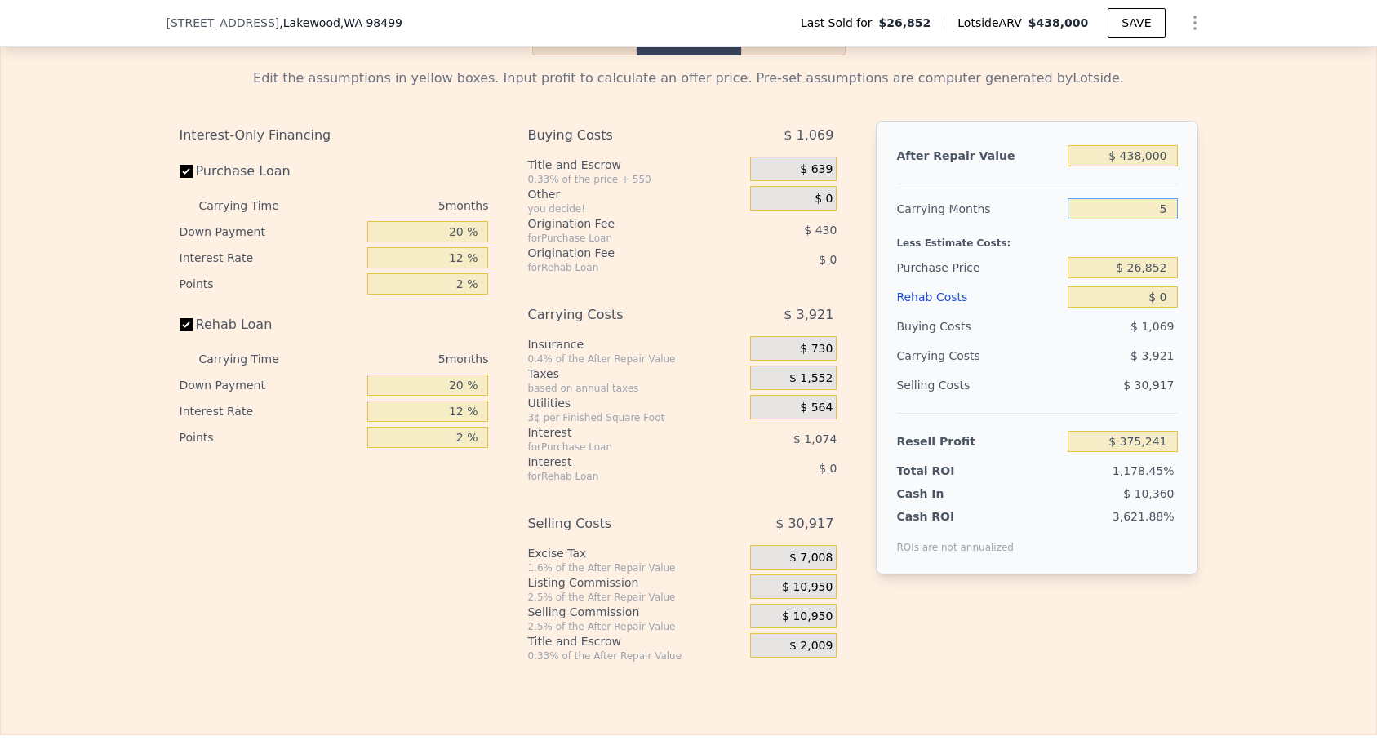
click at [1170, 211] on input "5" at bounding box center [1121, 208] width 109 height 21
type input "3"
type input "$ 376,810"
type input "3"
click at [1129, 151] on input "$ 438,000" at bounding box center [1121, 155] width 109 height 21
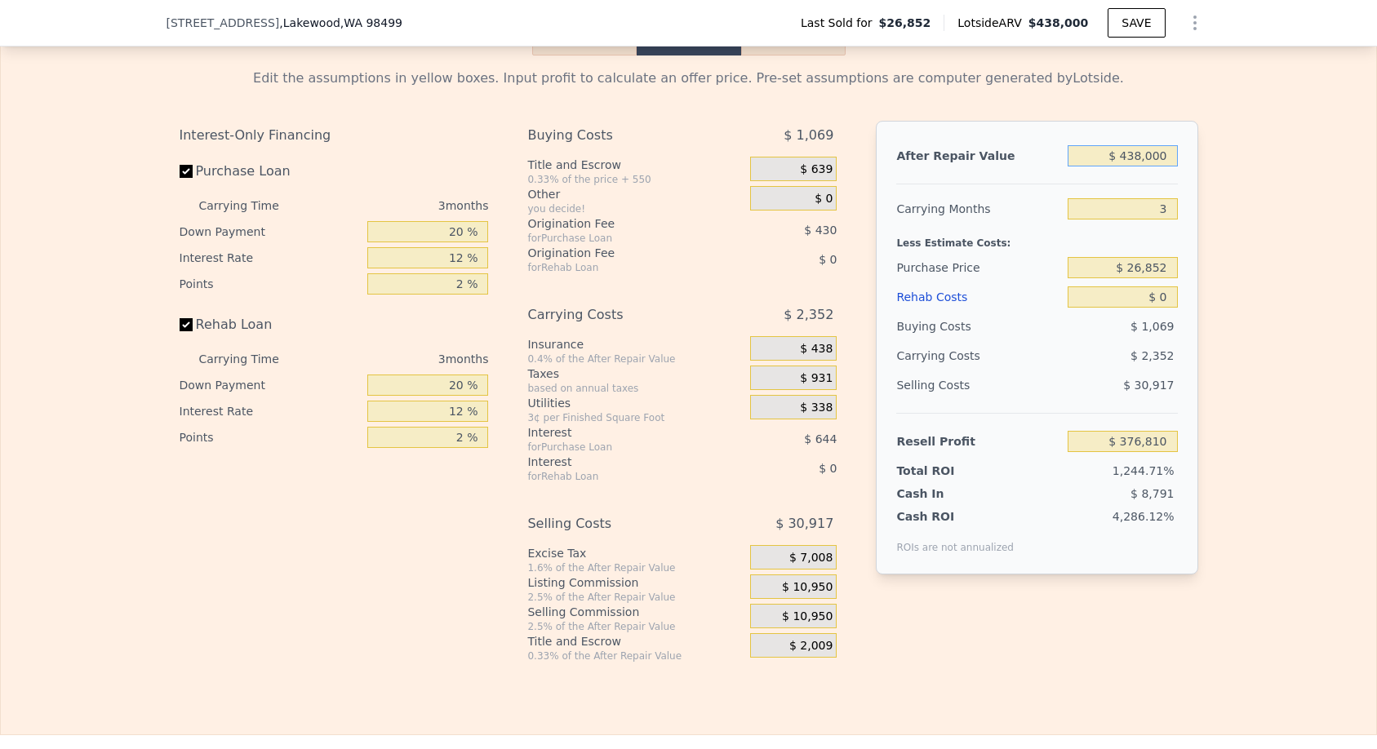
click at [1129, 151] on input "$ 438,000" at bounding box center [1121, 155] width 109 height 21
type input "$ 3"
type input "-$ 30,382"
type input "$ 39"
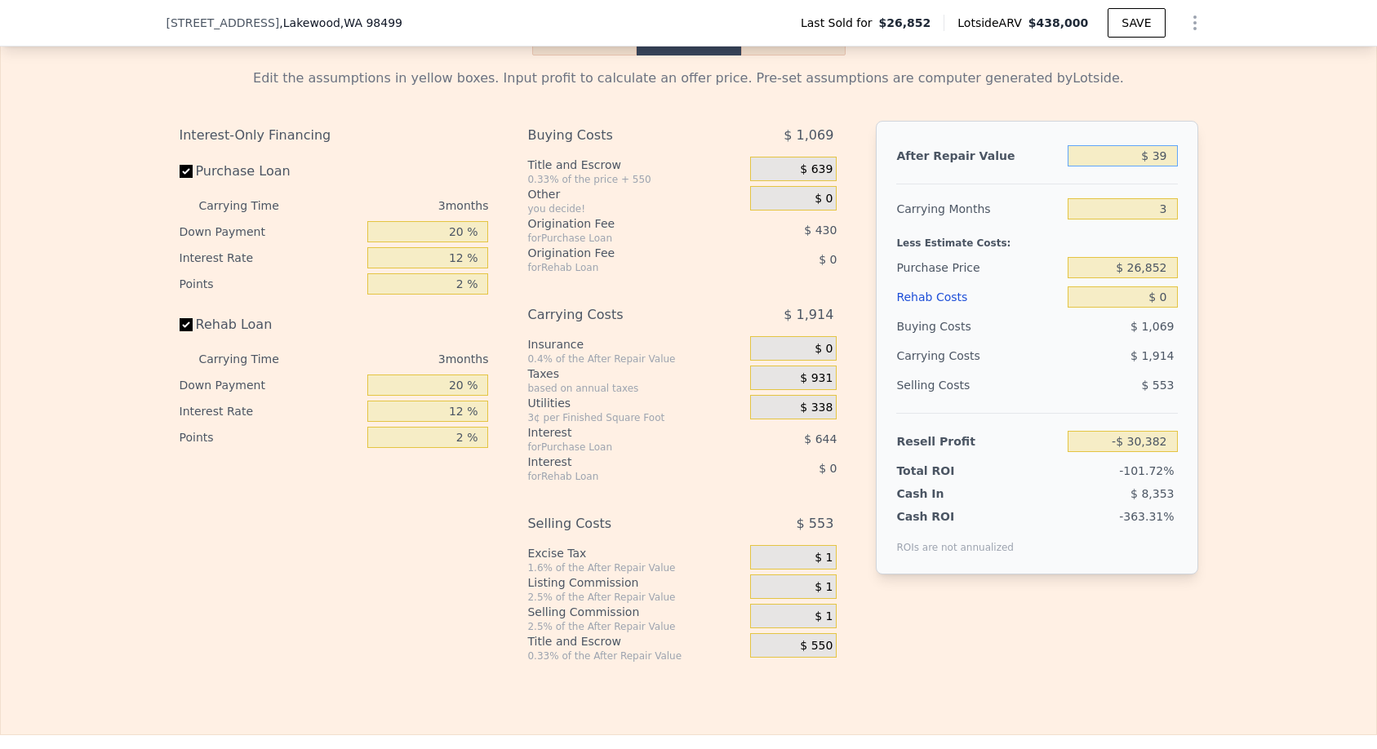
type input "-$ 30,349"
type input "$ 390"
type input "-$ 30,022"
type input "$ 3,900"
type input "-$ 26,760"
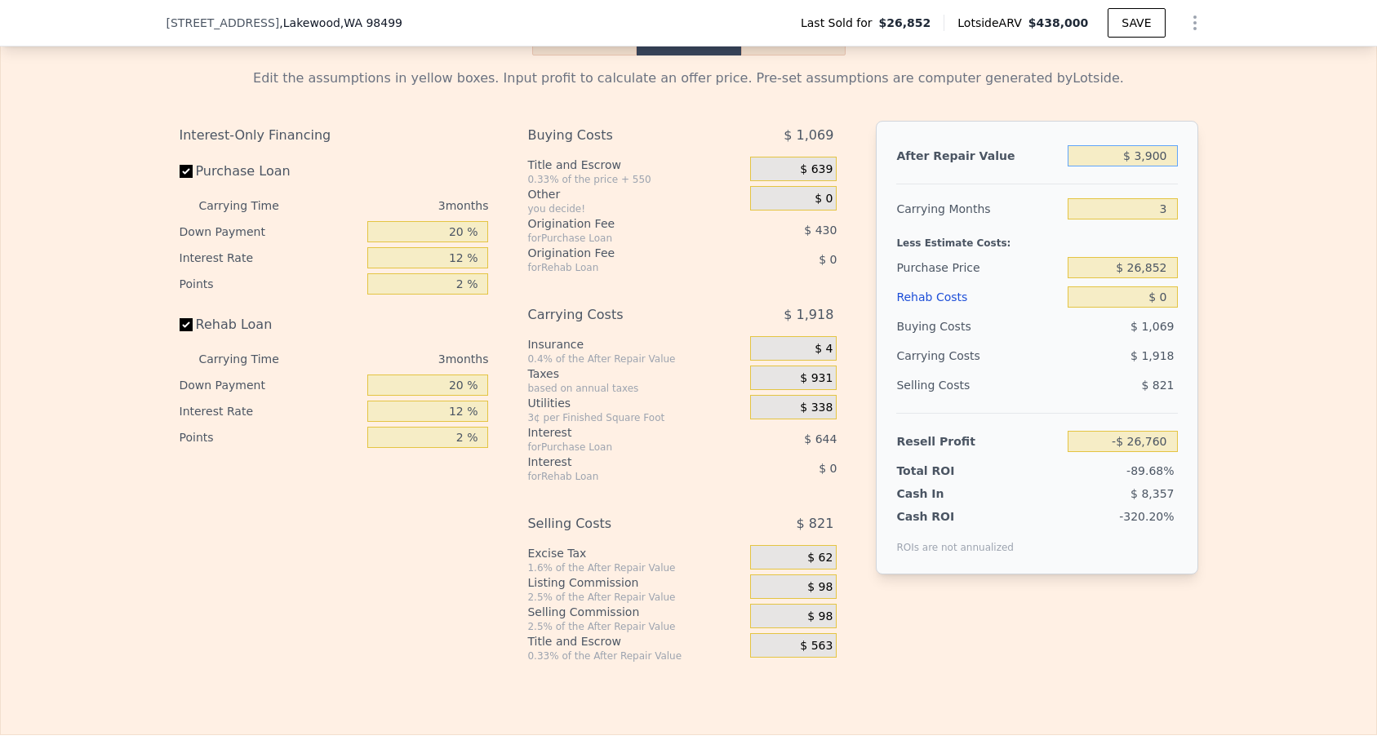
type input "$ 39,000"
type input "$ 5,872"
type input "$ 390,000"
type input "$ 332,186"
click at [1147, 262] on input "$ 26,852" at bounding box center [1121, 267] width 109 height 21
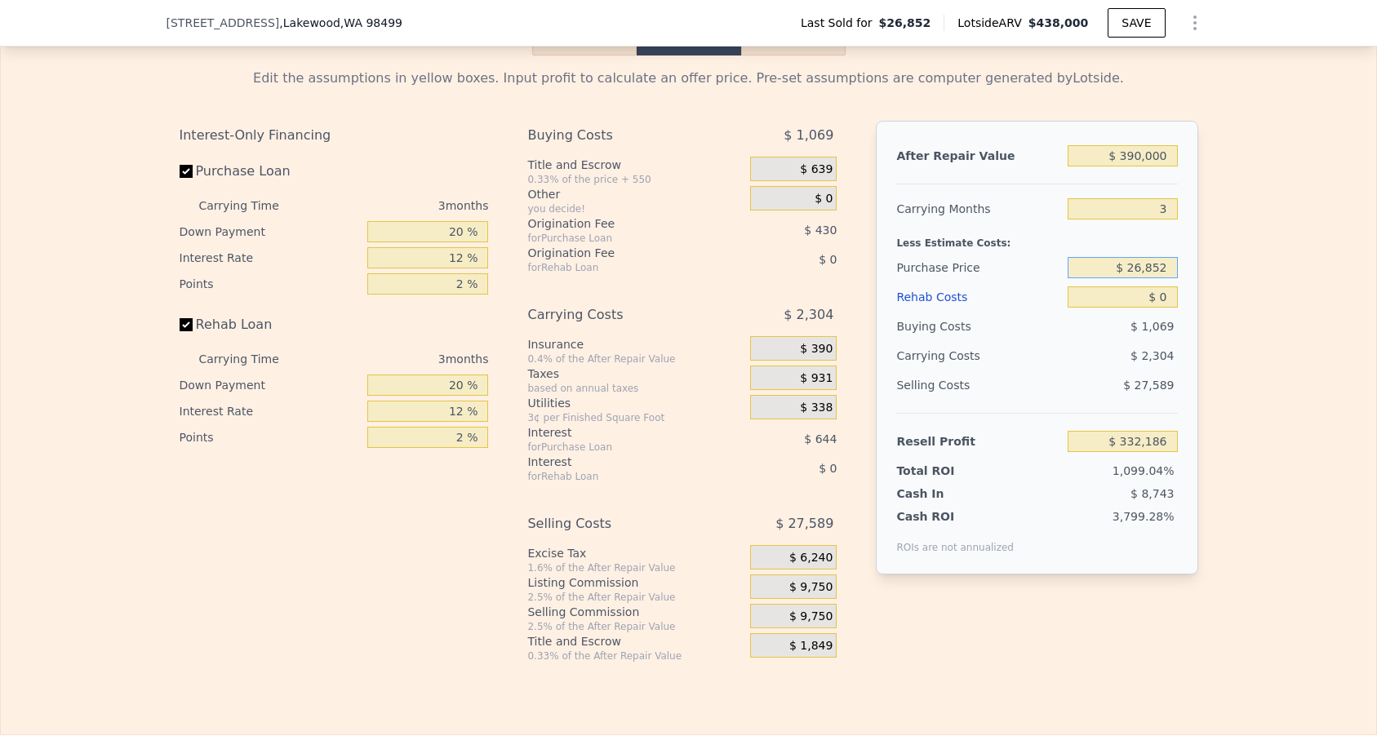
click at [1147, 262] on input "$ 26,852" at bounding box center [1121, 267] width 109 height 21
type input "$ 280,000"
type input "$ 68,070"
click at [1165, 297] on input "$ 0" at bounding box center [1121, 296] width 109 height 21
type input "$ 5"
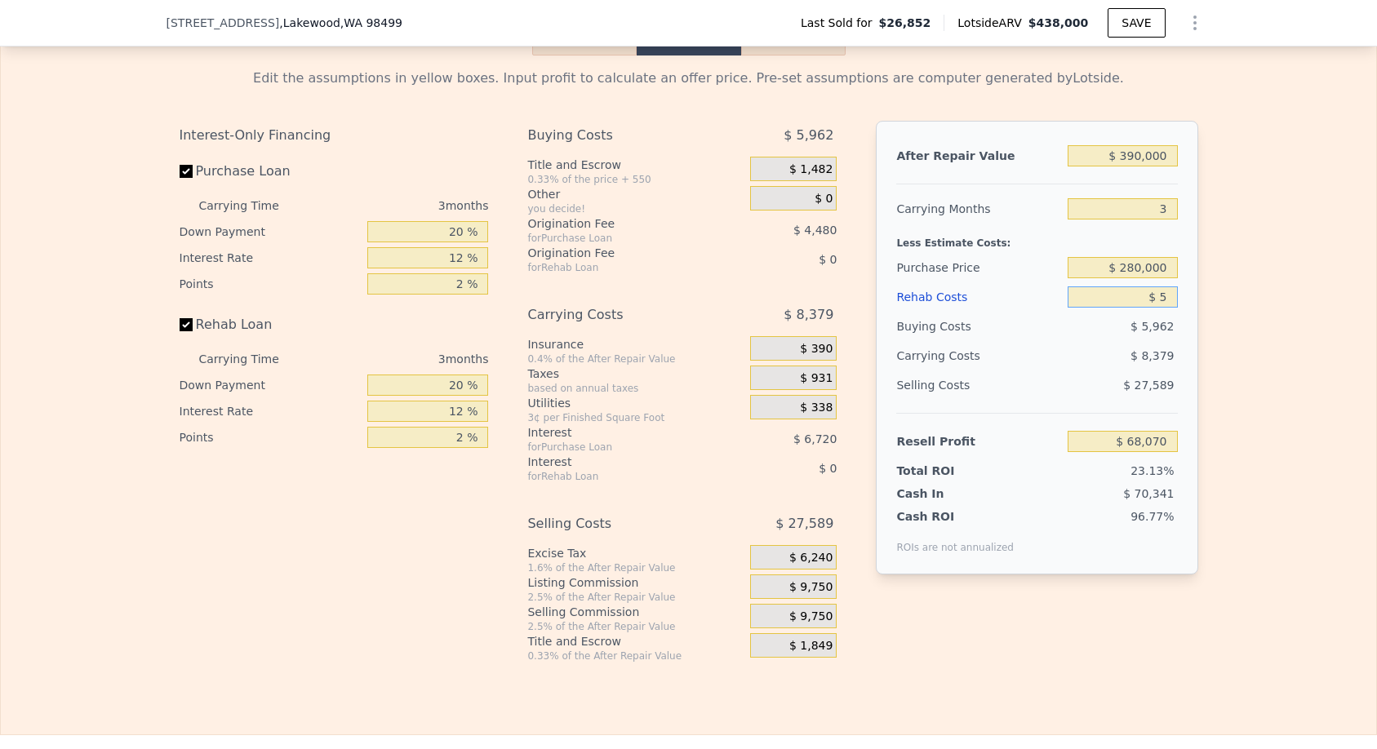
type input "$ 68,065"
type input "$ 50"
type input "$ 68,019"
type input "$ 500"
type input "$ 67,550"
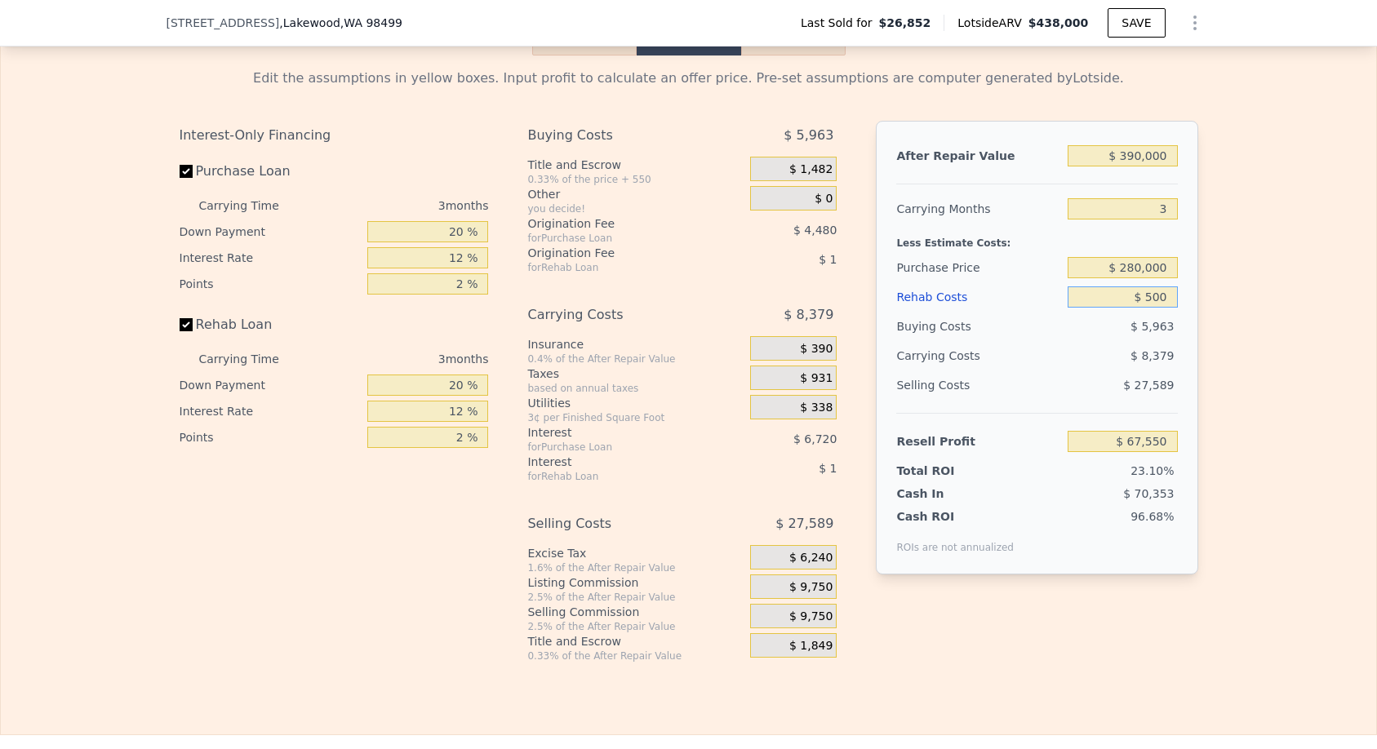
type input "$ 5,000"
type input "$ 62,870"
type input "$ 50,000"
type input "$ 16,070"
type input "$ 500"
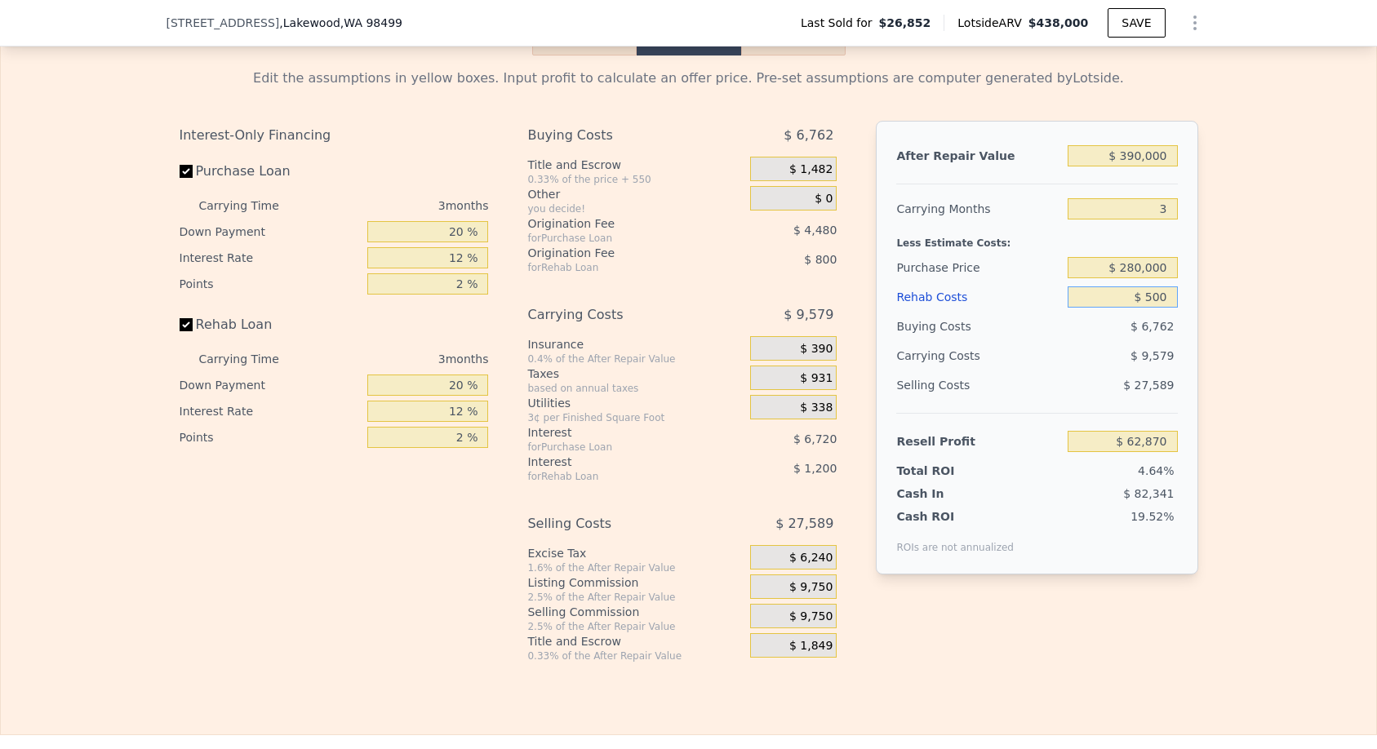
type input "$ 67,550"
type input "$ 50"
type input "$ 68,019"
type input "$ 5"
type input "$ 68,065"
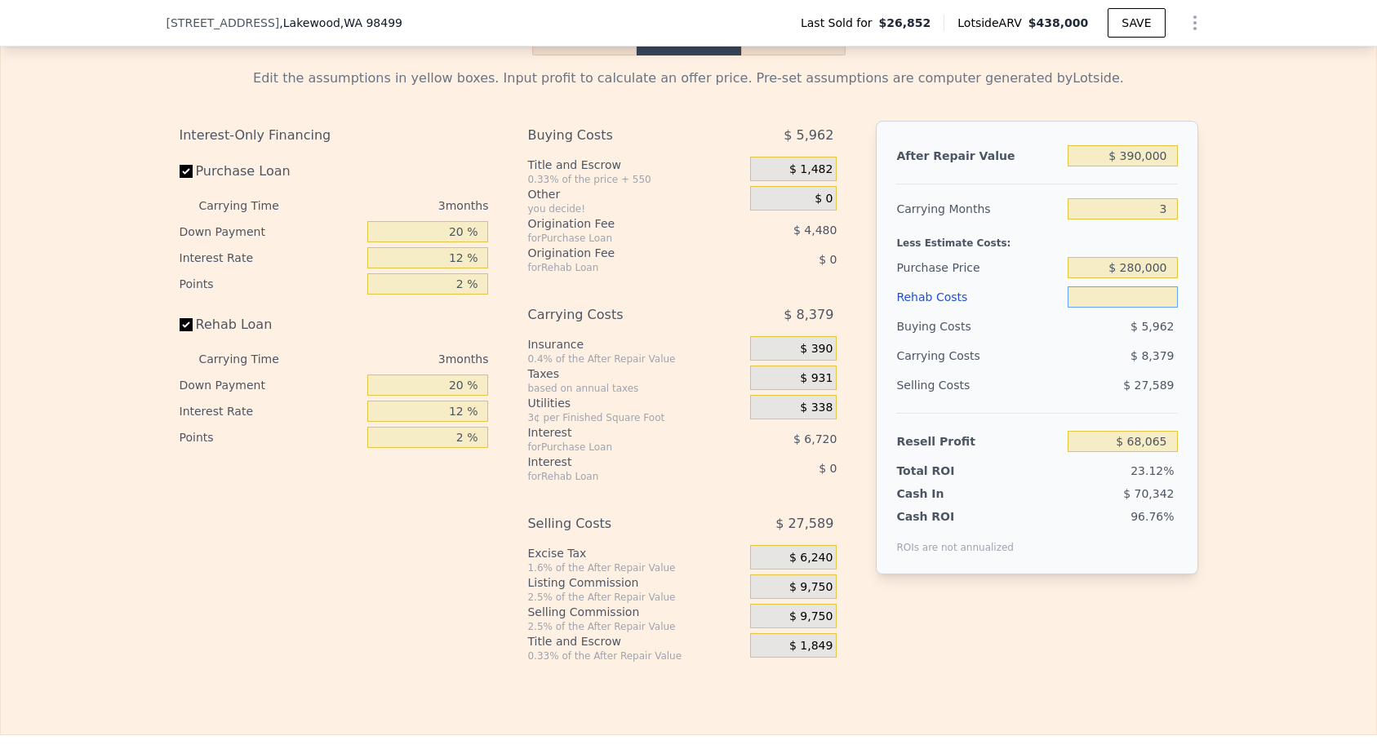
type input "$ 2"
type input "$ 68,068"
type input "$ 20"
type input "$ 68,050"
type input "$ 200"
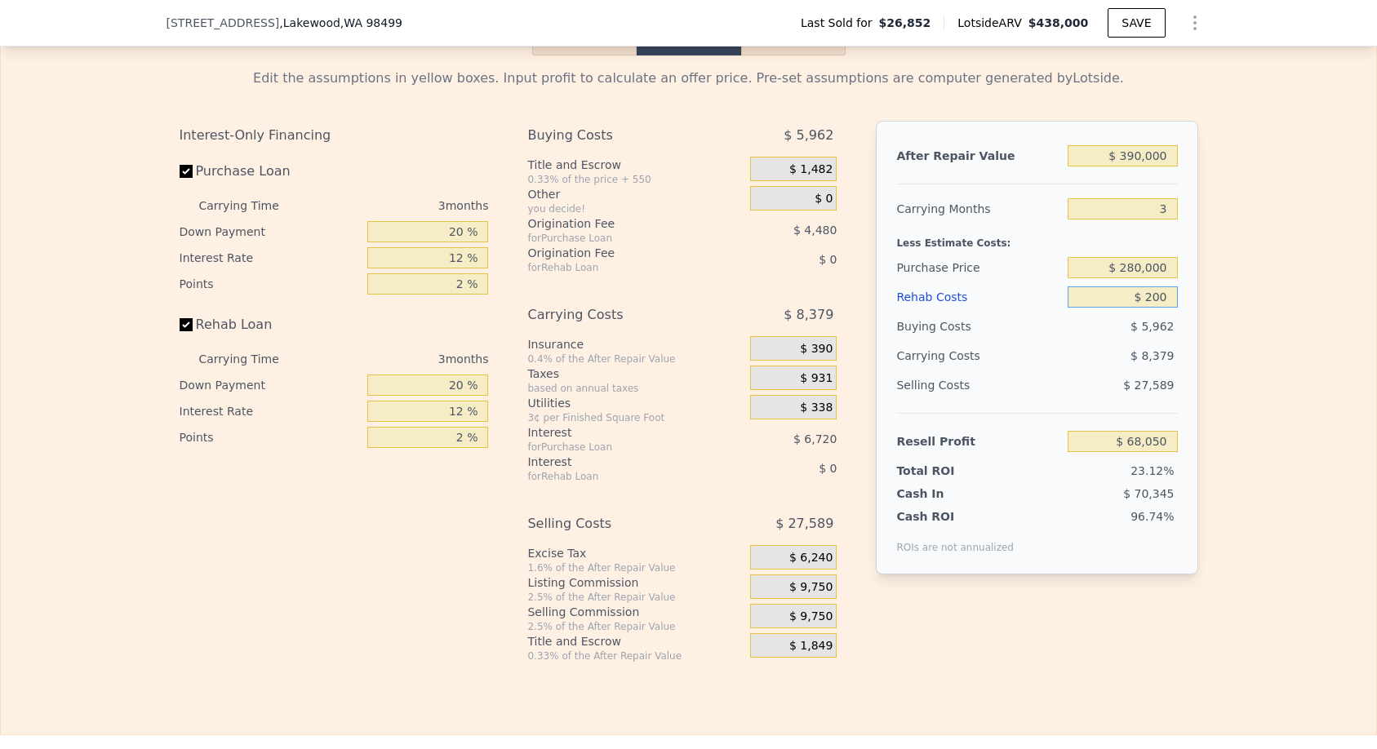
type input "$ 67,861"
type input "$ 2,000"
type input "$ 65,990"
type input "$ 20,000"
type input "$ 47,270"
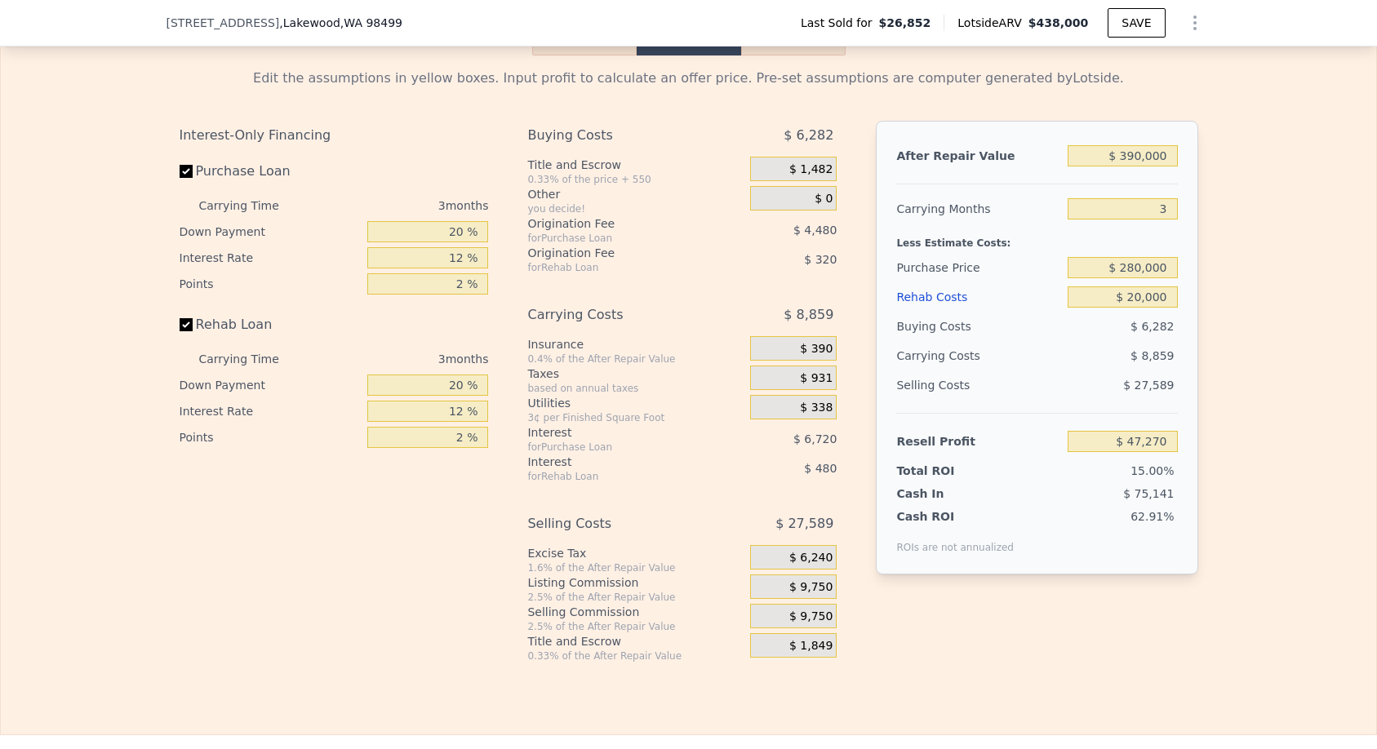
click at [1006, 357] on div "$ 8,859" at bounding box center [1091, 355] width 172 height 29
click at [1136, 264] on input "$ 280,000" at bounding box center [1121, 267] width 109 height 21
type input "$ 270,000"
type input "$ 57,703"
click at [1138, 295] on input "$ 20,000" at bounding box center [1121, 296] width 109 height 21
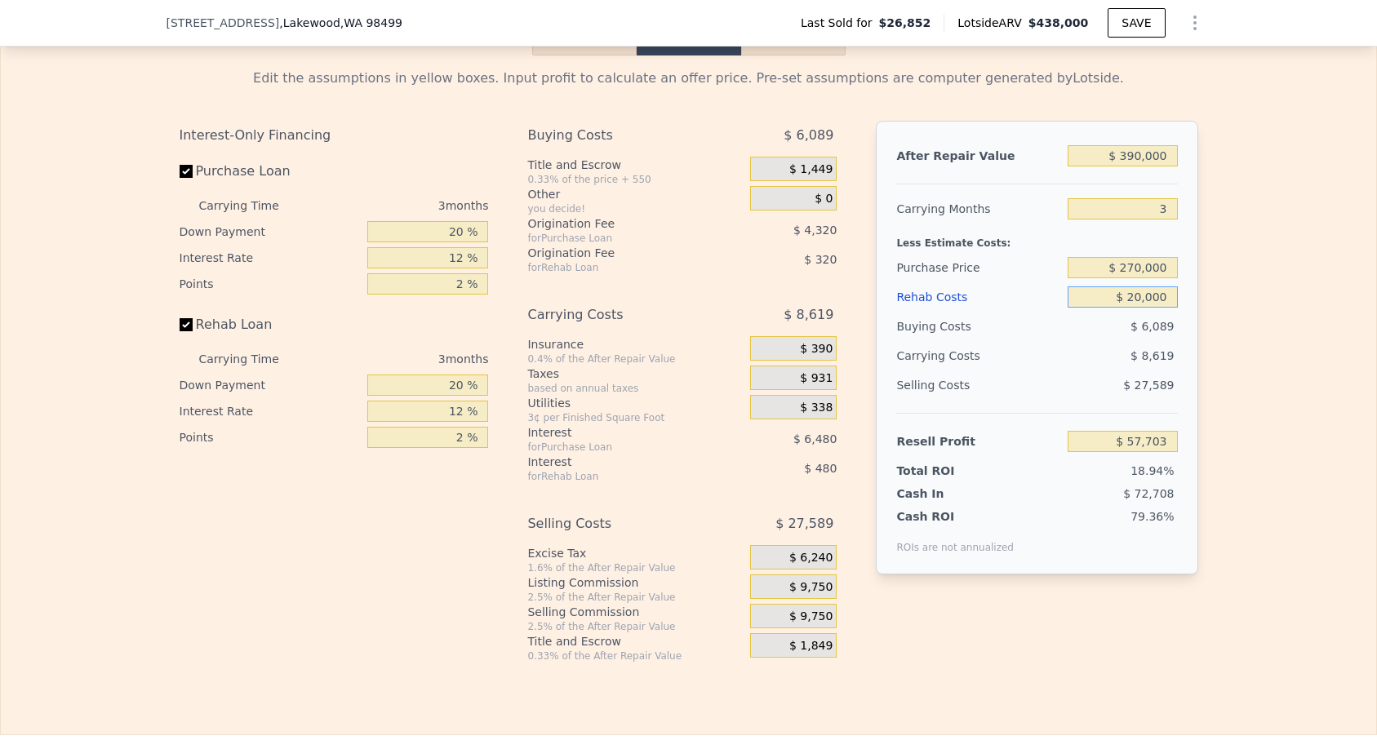
type input "$ 0000"
type input "$ 78,503"
type input "$ 30,000"
type input "$ 47,303"
click at [1049, 376] on div "Selling Costs" at bounding box center [978, 384] width 165 height 29
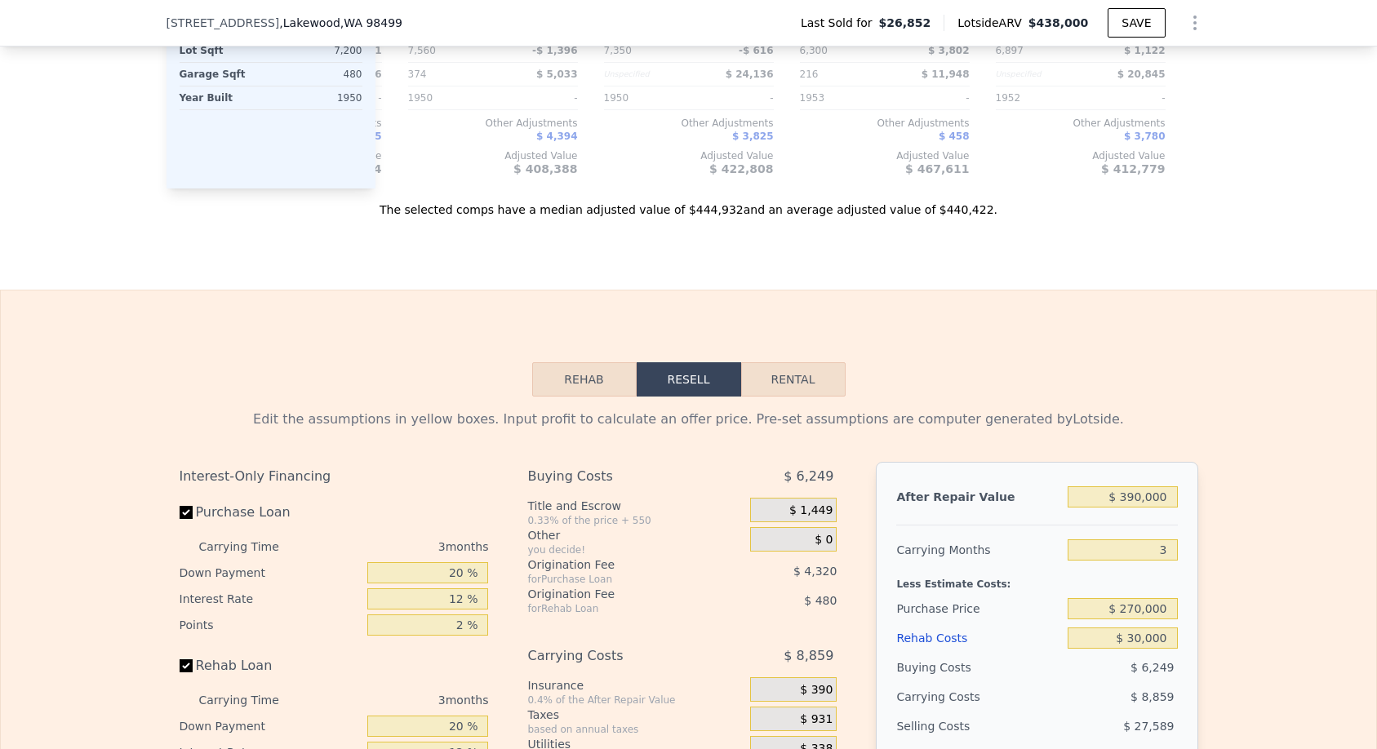
scroll to position [2177, 0]
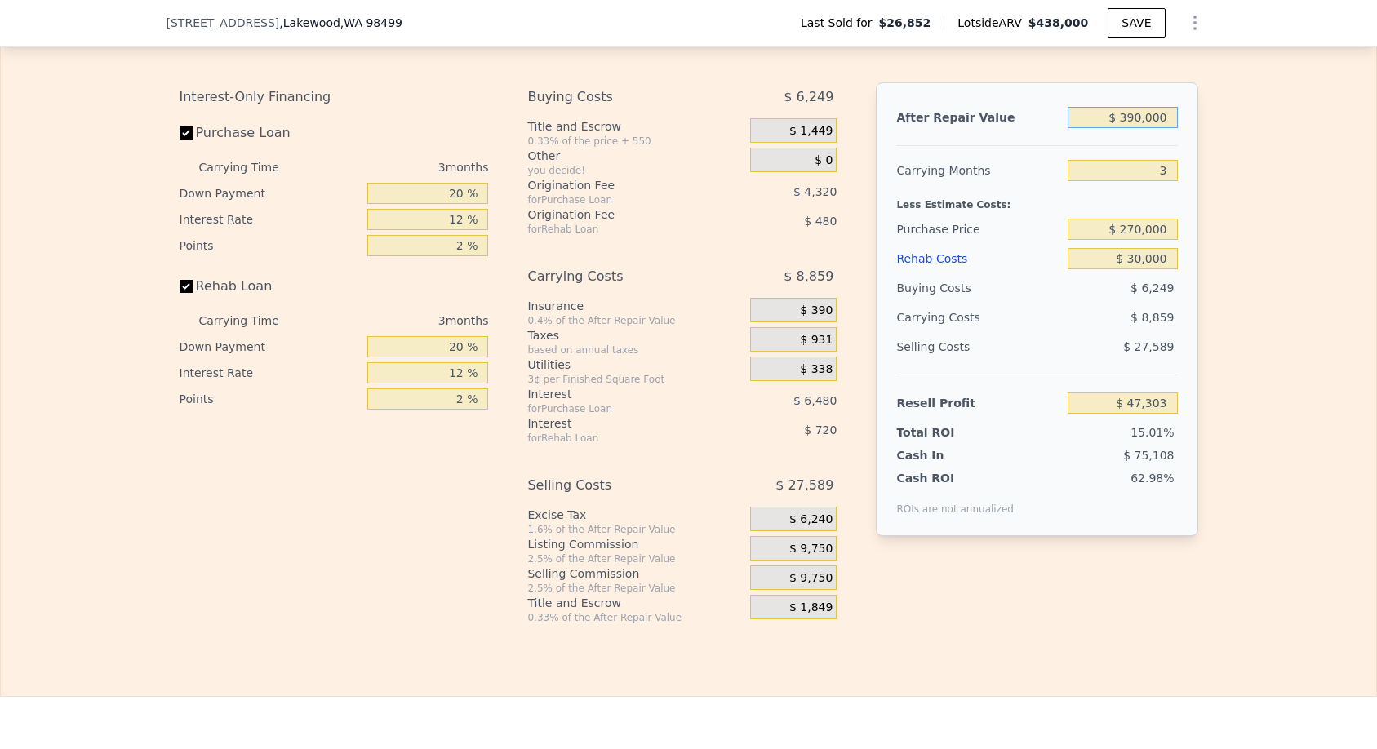
click at [1130, 113] on input "$ 390,000" at bounding box center [1121, 117] width 109 height 21
type input "$ 90,000"
type input "-$ 231,598"
type input "$ 490,000"
type input "$ 140,270"
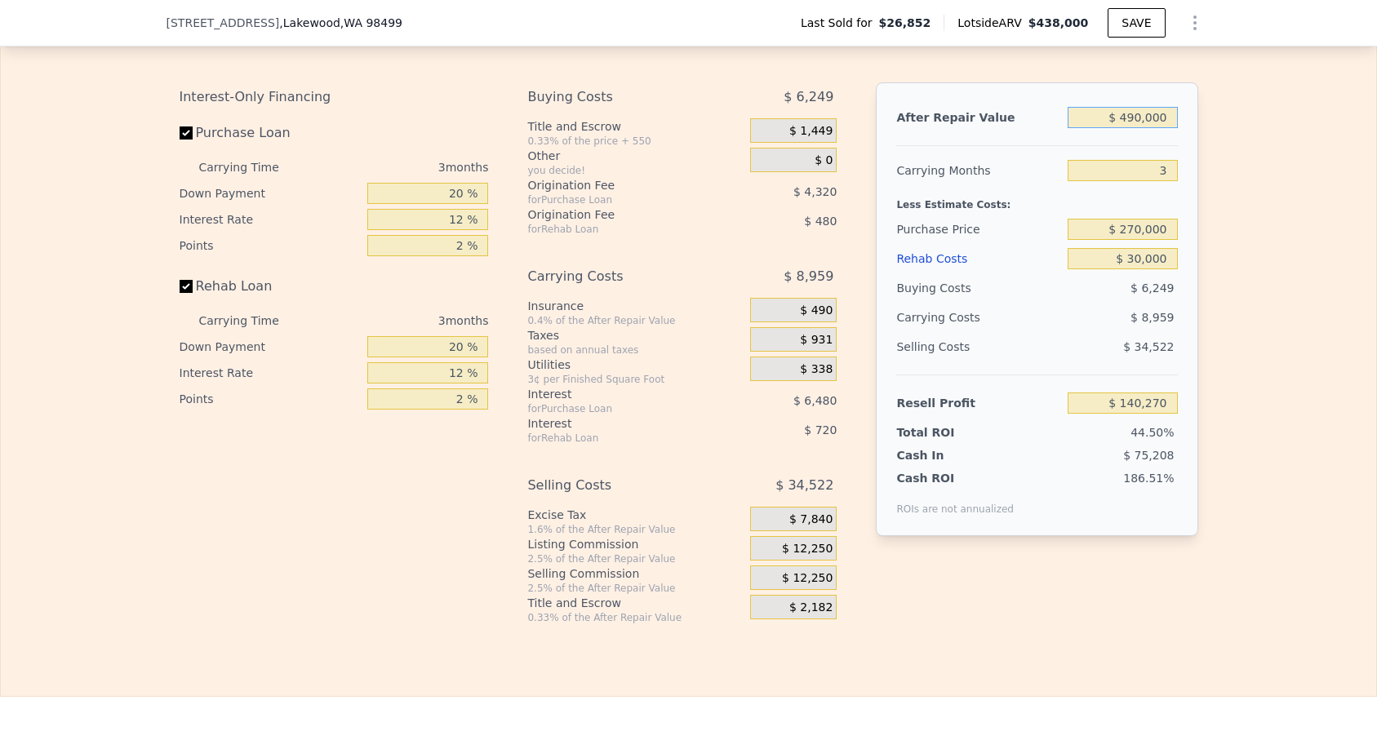
type input "$ 40,000"
type input "-$ 278,081"
type input "$ 400,000"
type input "$ 56,600"
type input "$ 400,000"
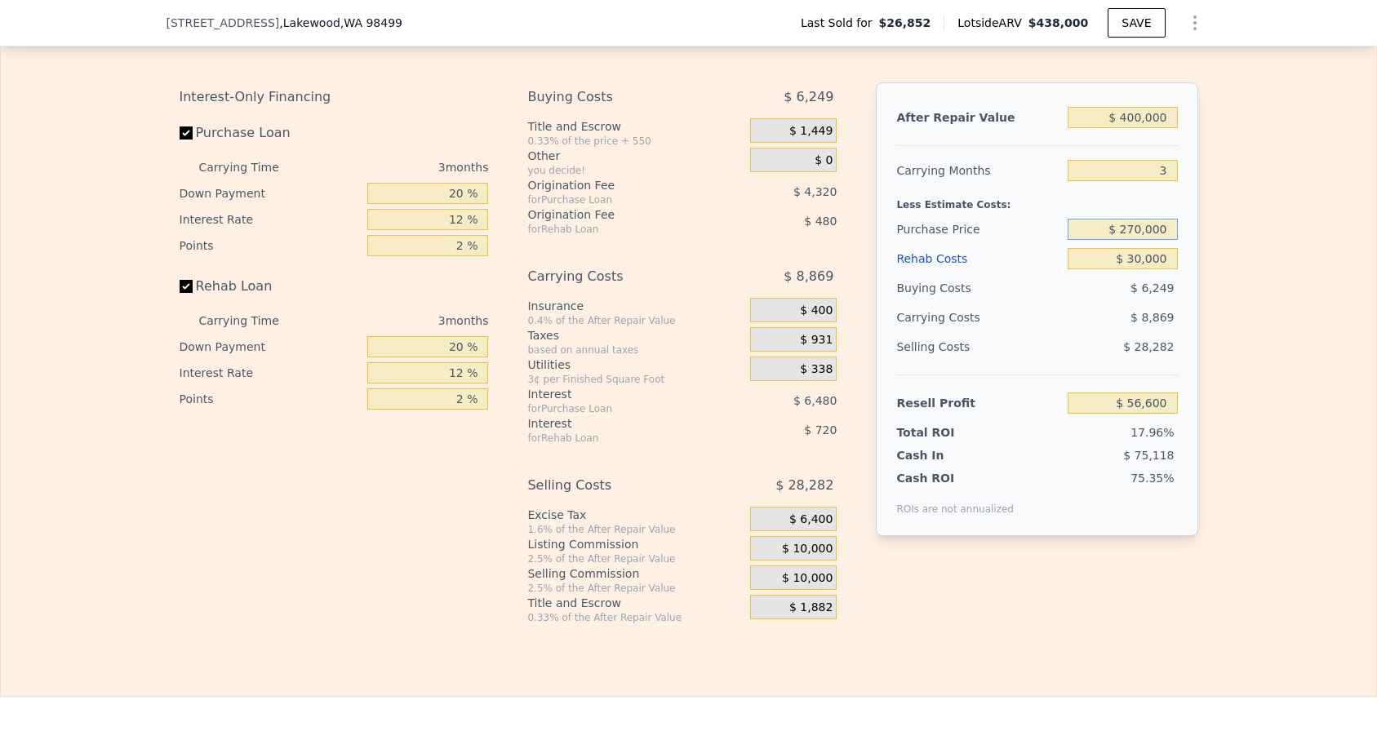
click at [1134, 229] on input "$ 270,000" at bounding box center [1121, 229] width 109 height 21
click at [1132, 254] on input "$ 30,000" at bounding box center [1121, 258] width 109 height 21
click at [1140, 267] on input "$ 30,000" at bounding box center [1121, 258] width 109 height 21
click at [1134, 255] on input "$ 30,000" at bounding box center [1121, 258] width 109 height 21
type input "$ 0000"
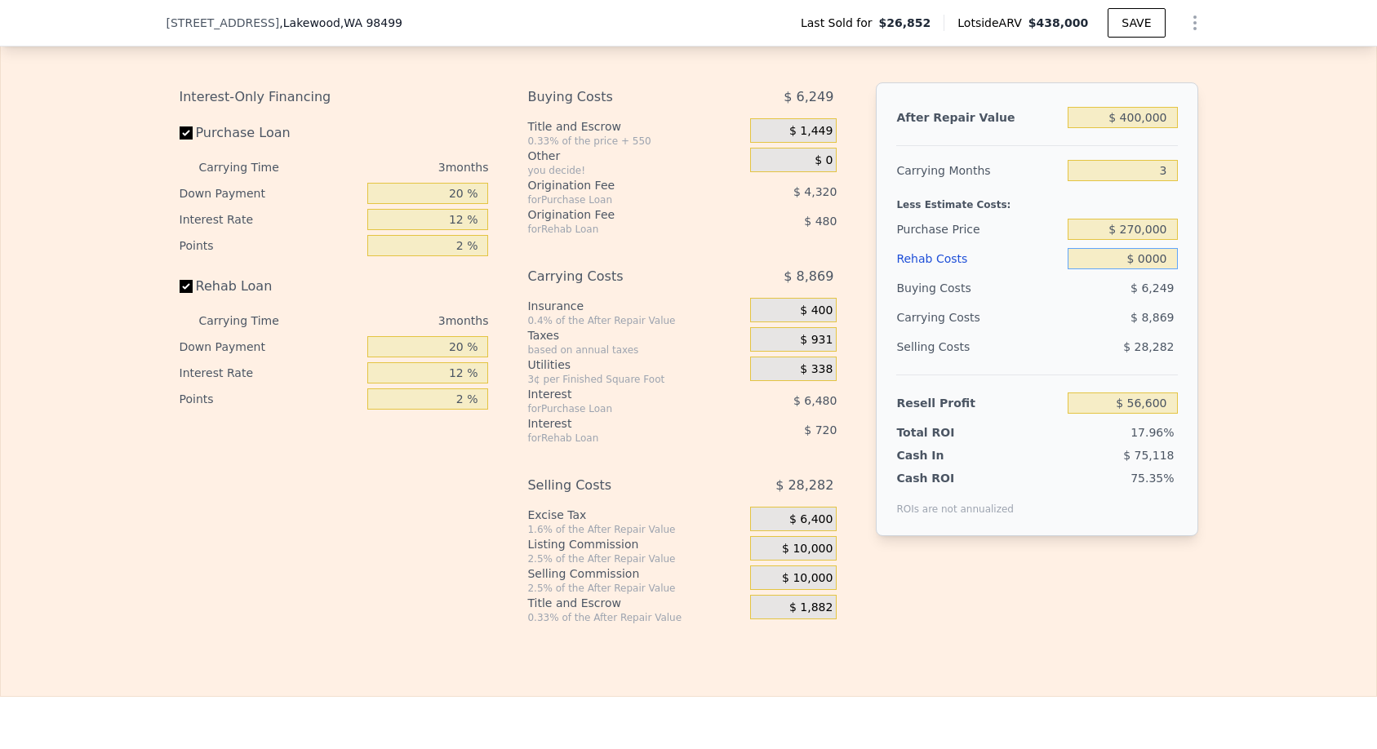
type input "$ 87,800"
type input "$ 40,000"
type input "$ 46,200"
click at [1139, 232] on input "$ 270,000" at bounding box center [1121, 229] width 109 height 21
click at [1134, 232] on input "$ 270,000" at bounding box center [1121, 229] width 109 height 21
